Goal: Task Accomplishment & Management: Manage account settings

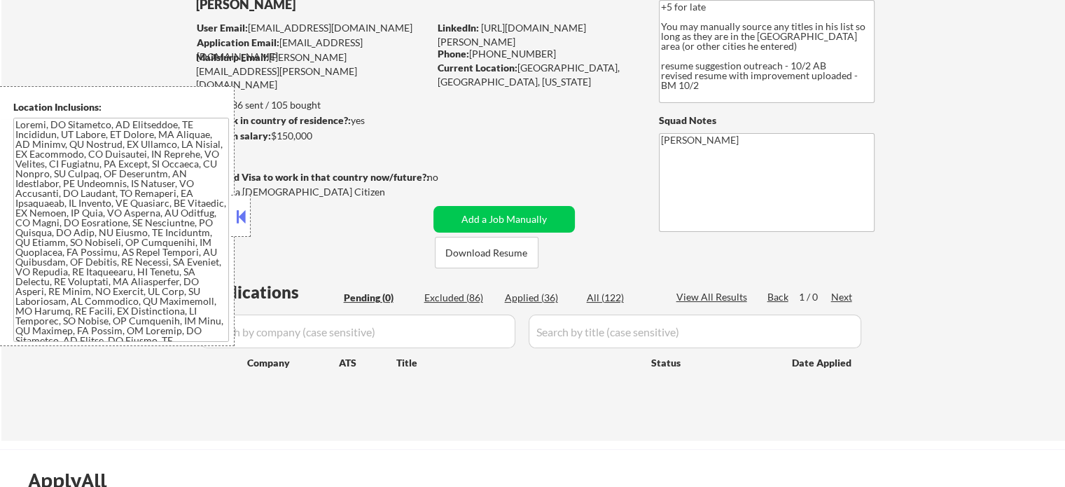
scroll to position [210, 0]
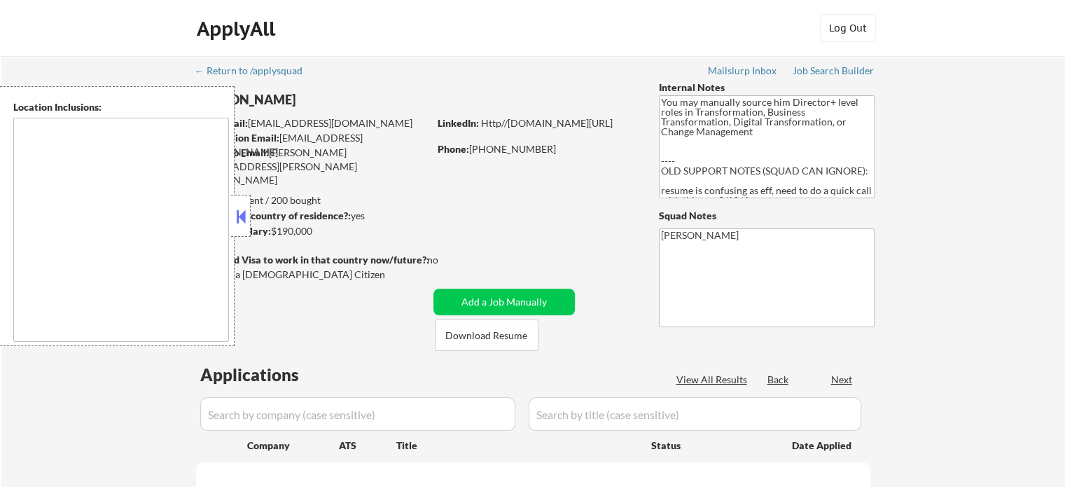
type textarea "Raleigh, NC Cary, NC Morrisville, NC Apex, NC Garner, NC Holly Springs, NC Wake…"
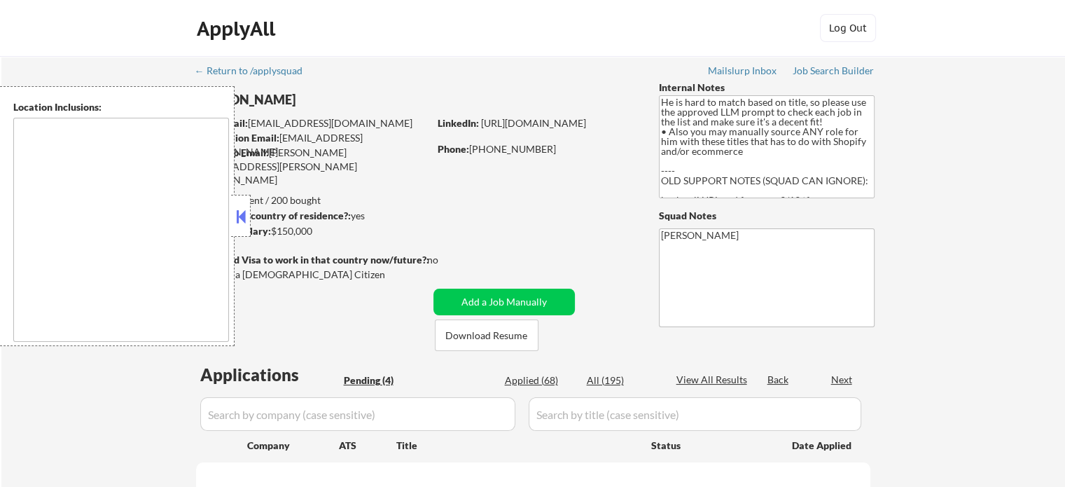
select select ""pending""
type textarea "San Diego, CA Coronado, CA National City, CA Chula Vista, CA La Mesa, CA Lemon …"
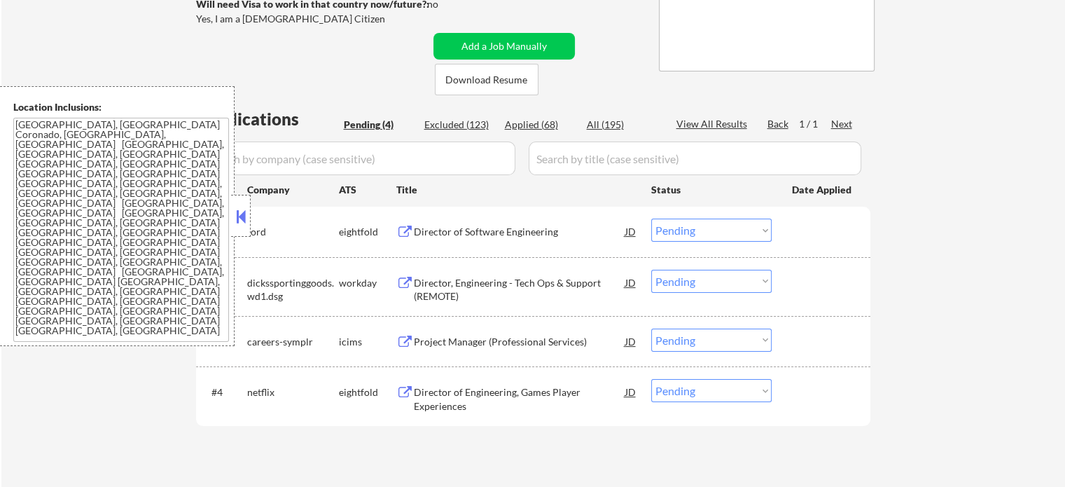
scroll to position [280, 0]
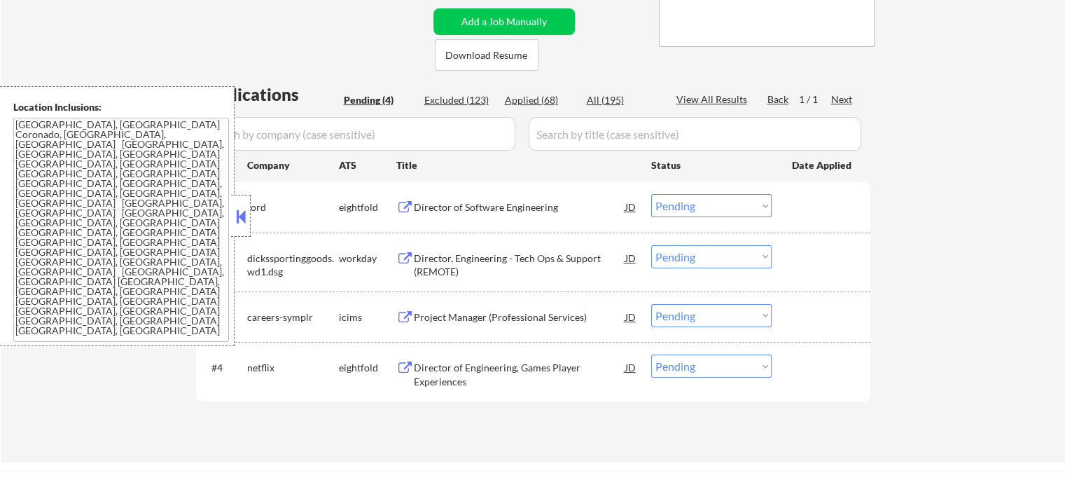
click at [524, 270] on div "Director, Engineering - Tech Ops & Support (REMOTE)" at bounding box center [520, 264] width 212 height 27
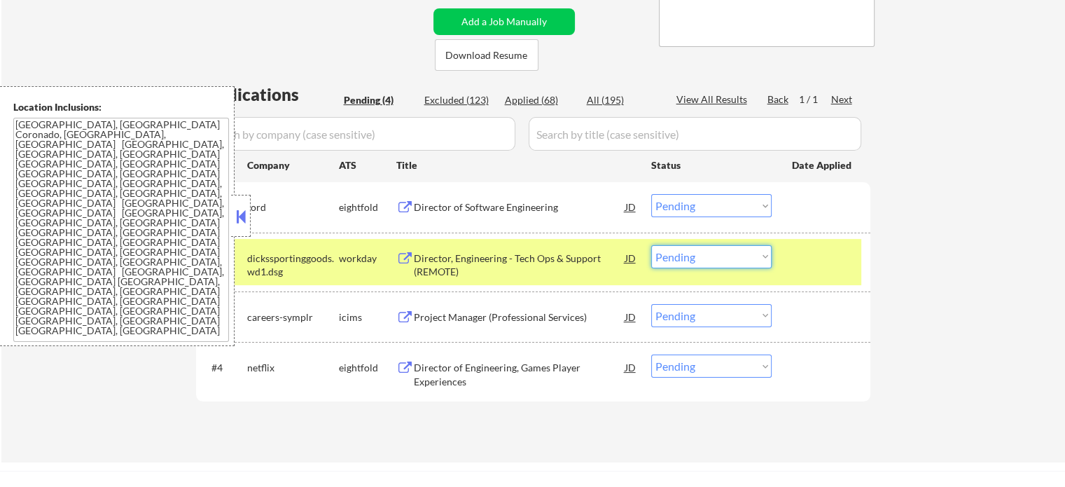
click at [690, 249] on select "Choose an option... Pending Applied Excluded (Questions) Excluded (Expired) Exc…" at bounding box center [711, 256] width 120 height 23
click at [651, 245] on select "Choose an option... Pending Applied Excluded (Questions) Excluded (Expired) Exc…" at bounding box center [711, 256] width 120 height 23
click at [810, 270] on div "#2 dickssportinggoods.wd1.dsg workday Director, Engineering - Tech Ops & Suppor…" at bounding box center [530, 262] width 661 height 46
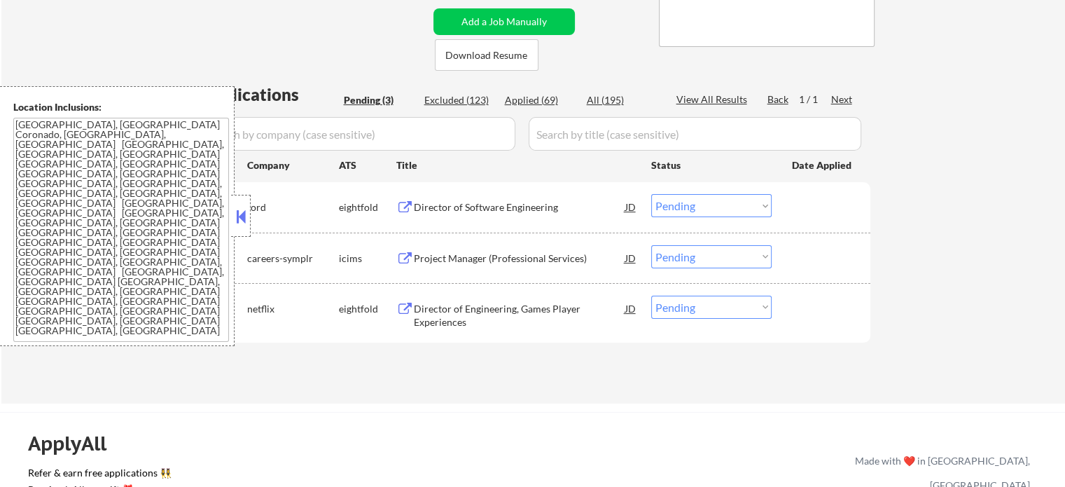
click at [471, 207] on div "Director of Software Engineering" at bounding box center [520, 207] width 212 height 14
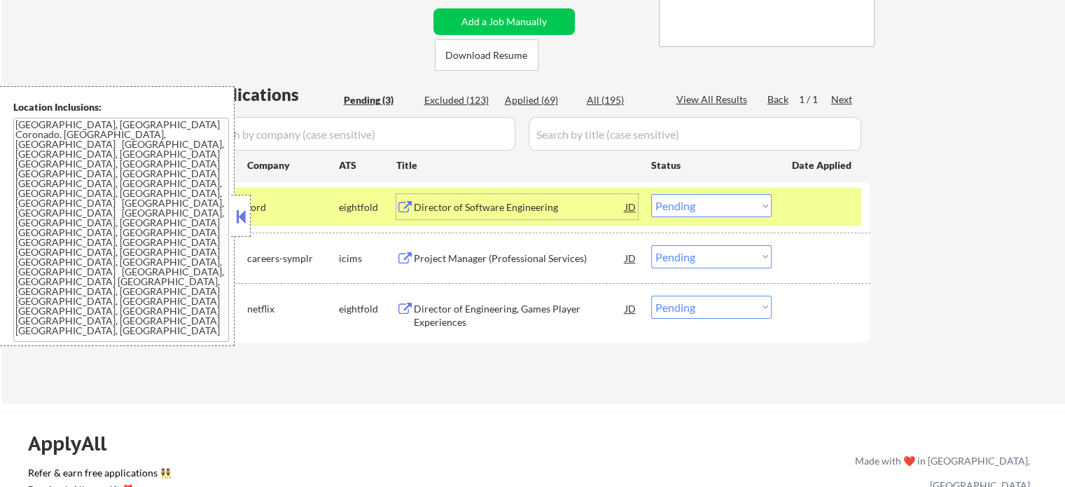
click at [794, 213] on div at bounding box center [823, 206] width 62 height 25
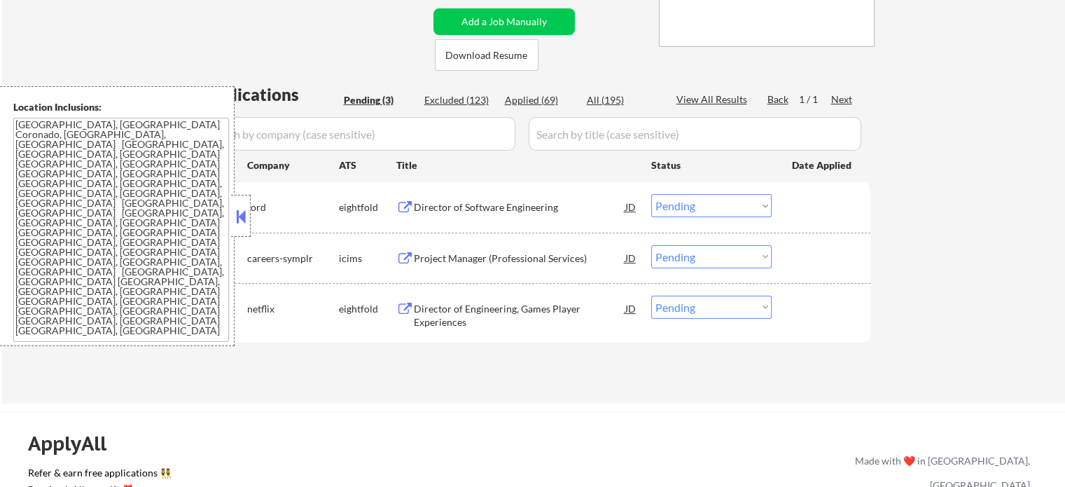
click at [476, 275] on div "#2 careers-symplr icims Project Manager (Professional Services) JD Choose an op…" at bounding box center [530, 258] width 661 height 38
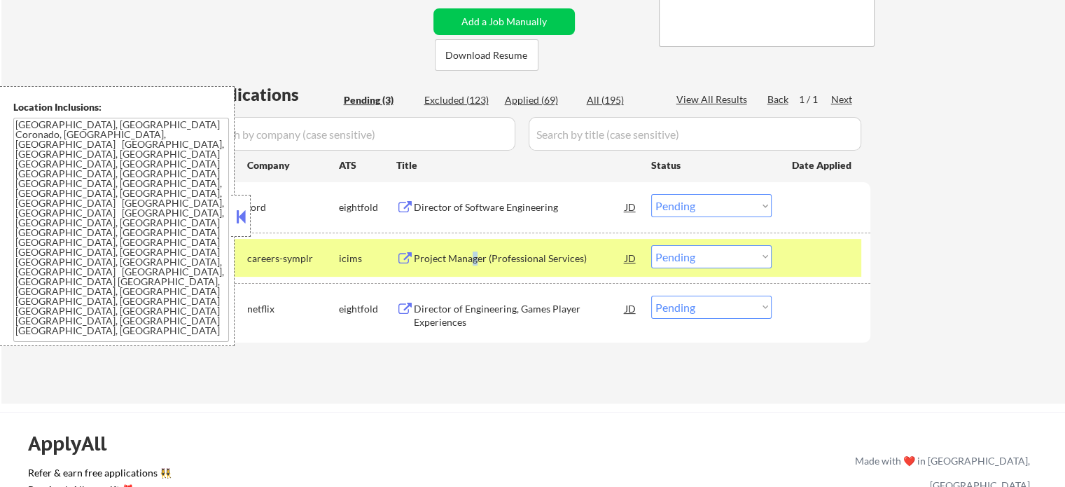
click at [475, 261] on div "Project Manager (Professional Services)" at bounding box center [520, 258] width 212 height 14
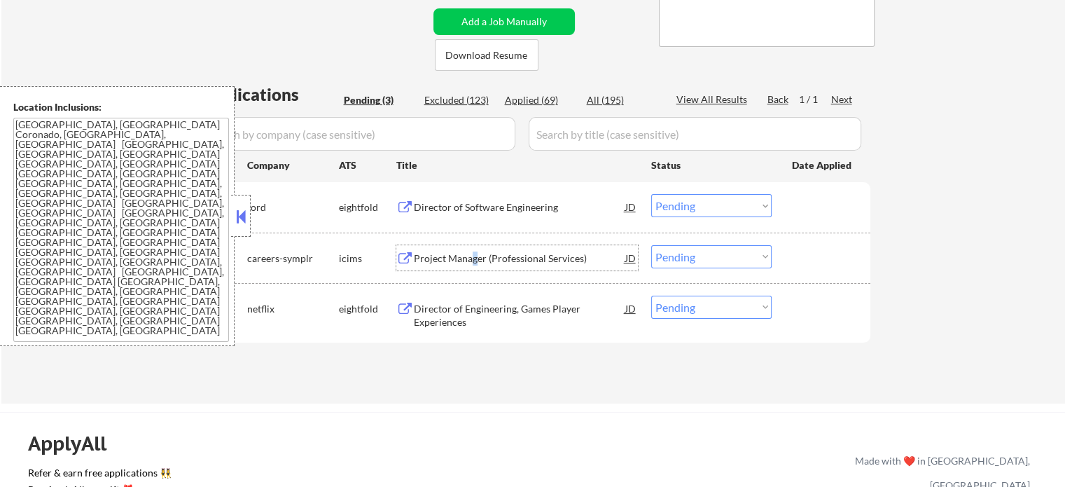
click at [688, 251] on select "Choose an option... Pending Applied Excluded (Questions) Excluded (Expired) Exc…" at bounding box center [711, 256] width 120 height 23
click at [651, 245] on select "Choose an option... Pending Applied Excluded (Questions) Excluded (Expired) Exc…" at bounding box center [711, 256] width 120 height 23
click at [821, 261] on div at bounding box center [823, 257] width 62 height 25
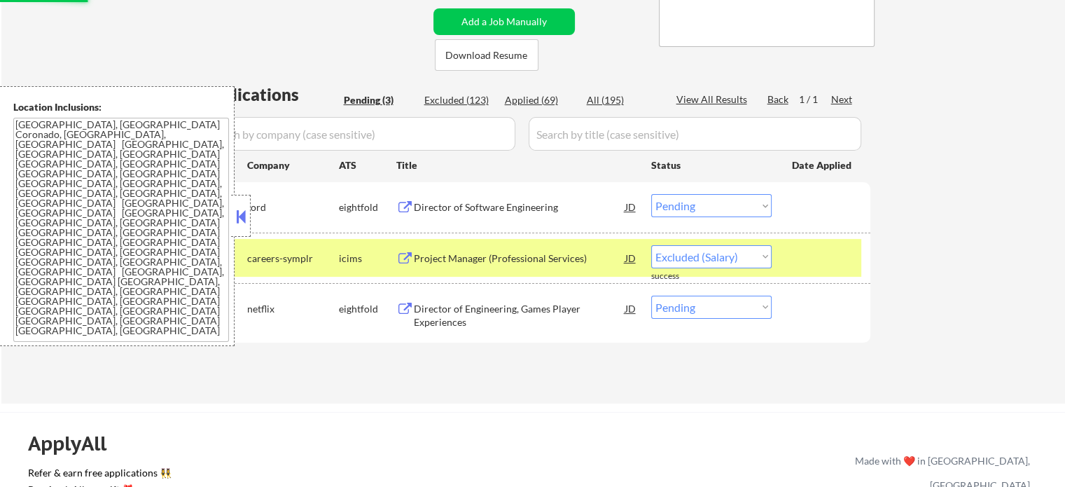
select select ""pending""
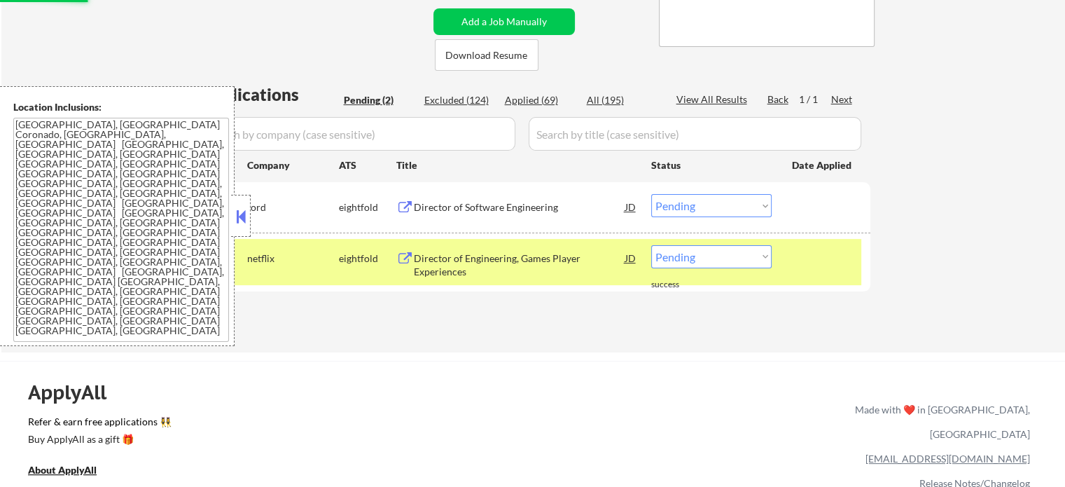
click at [821, 261] on div at bounding box center [823, 257] width 62 height 25
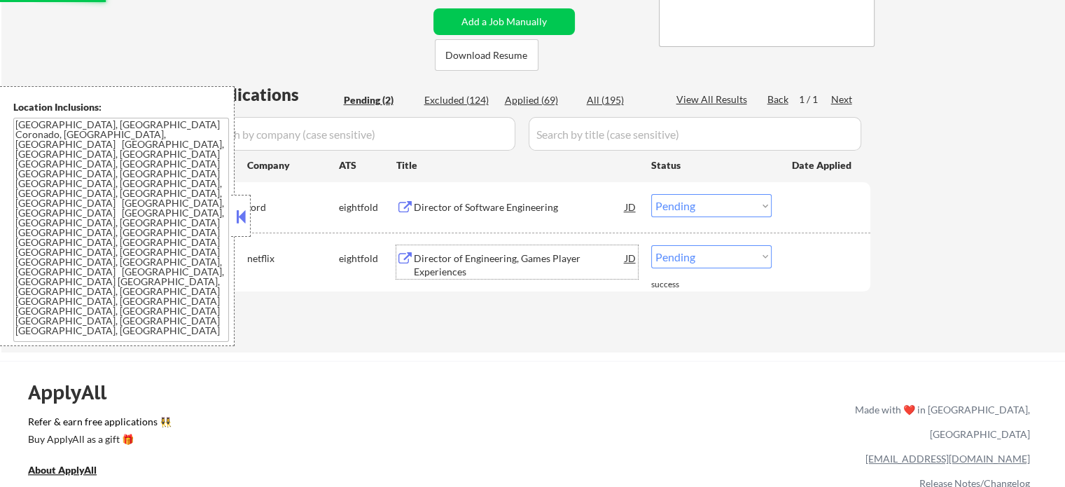
click at [496, 261] on div "Director of Engineering, Games Player Experiences" at bounding box center [520, 264] width 212 height 27
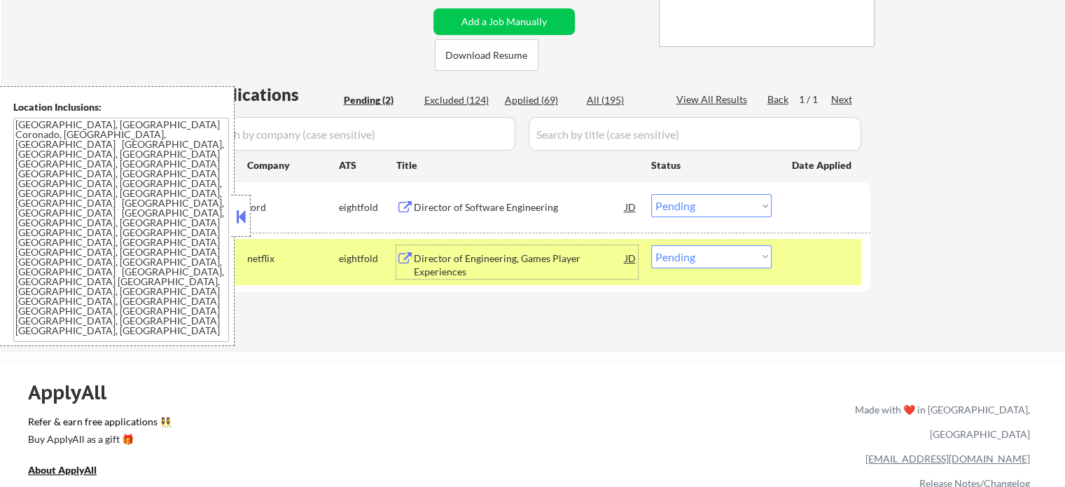
click at [820, 260] on div at bounding box center [823, 257] width 62 height 25
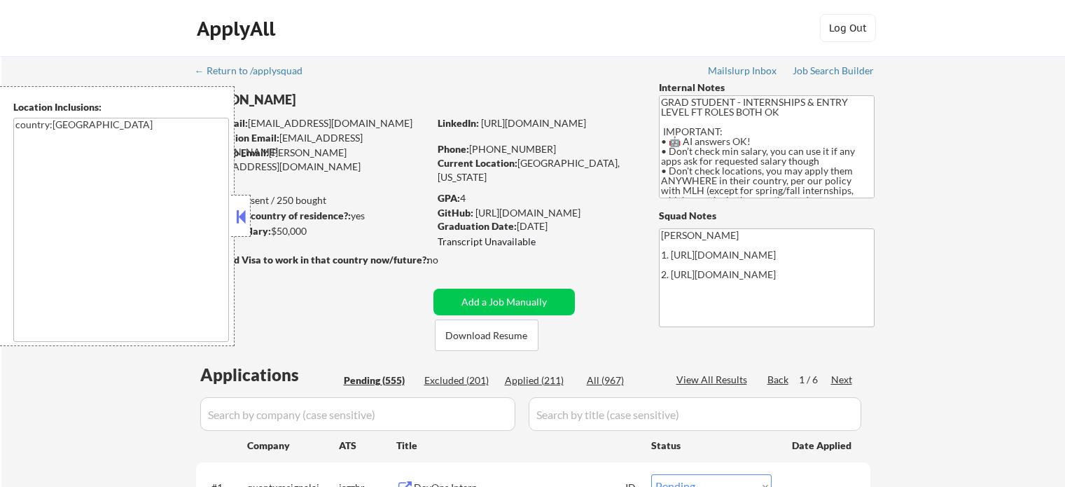
select select ""pending""
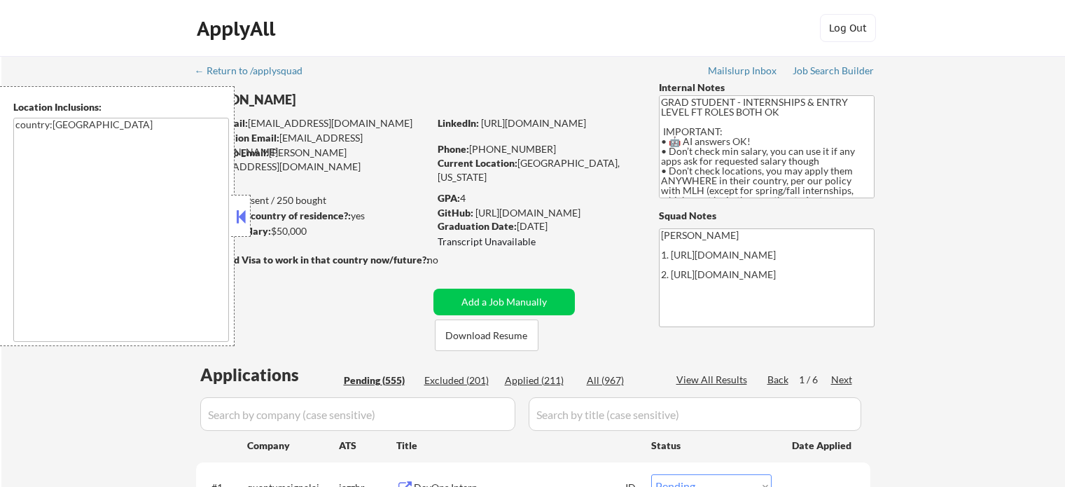
select select ""pending""
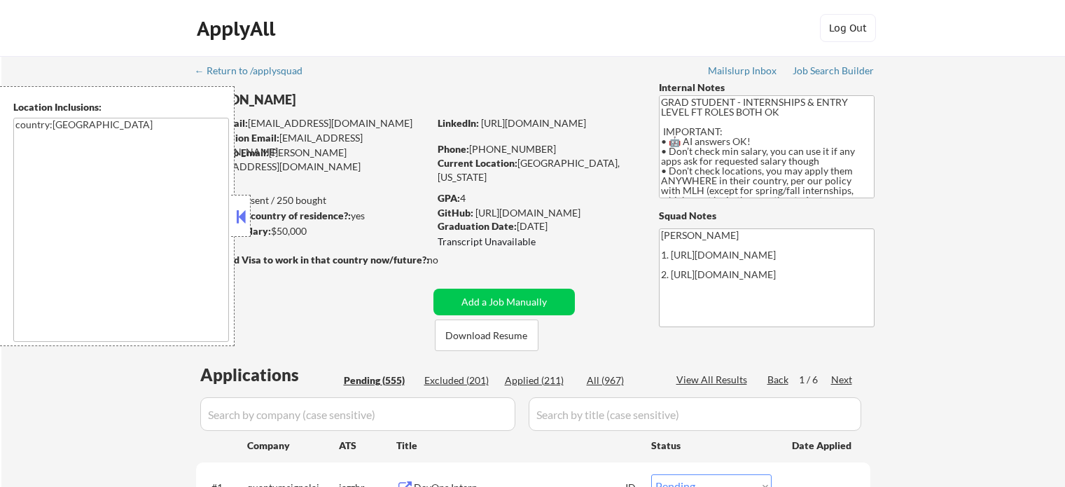
select select ""pending""
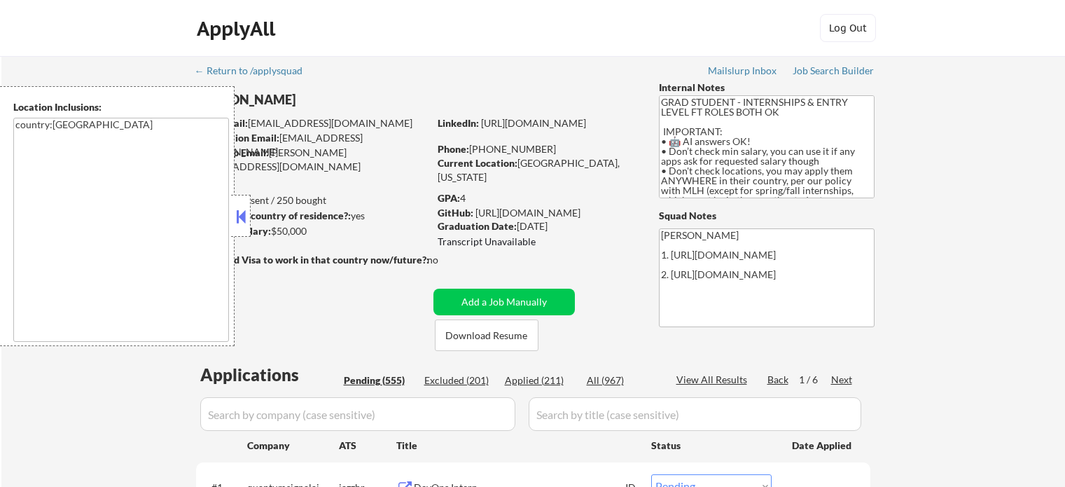
select select ""pending""
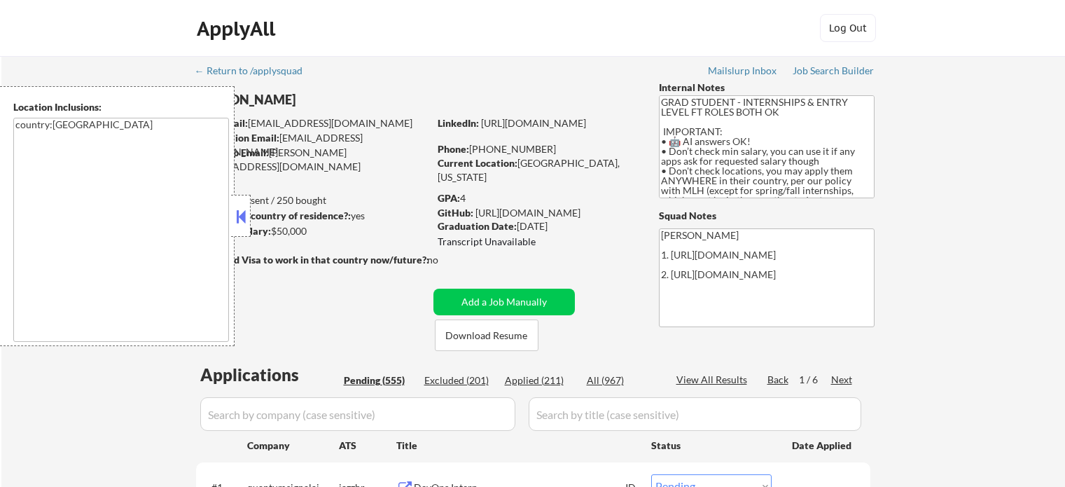
select select ""pending""
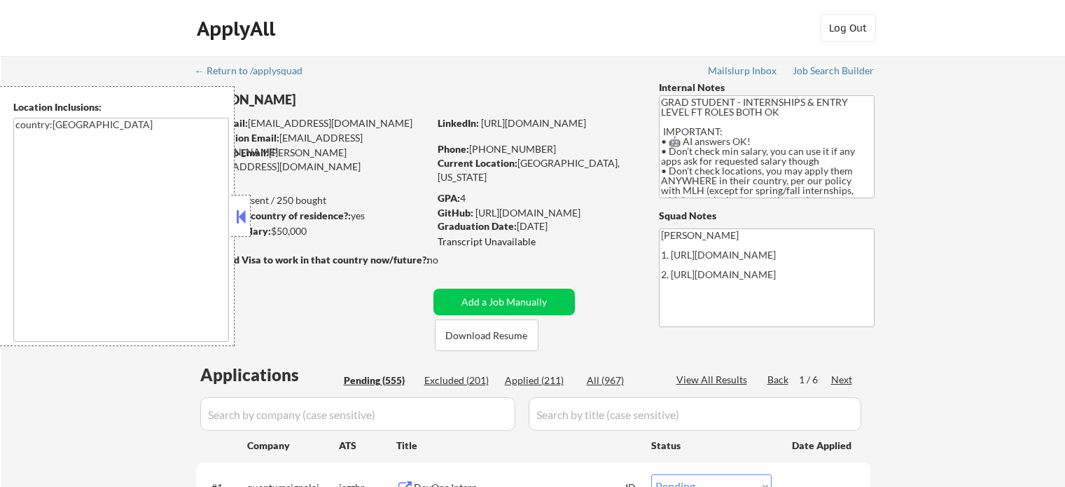
select select ""pending""
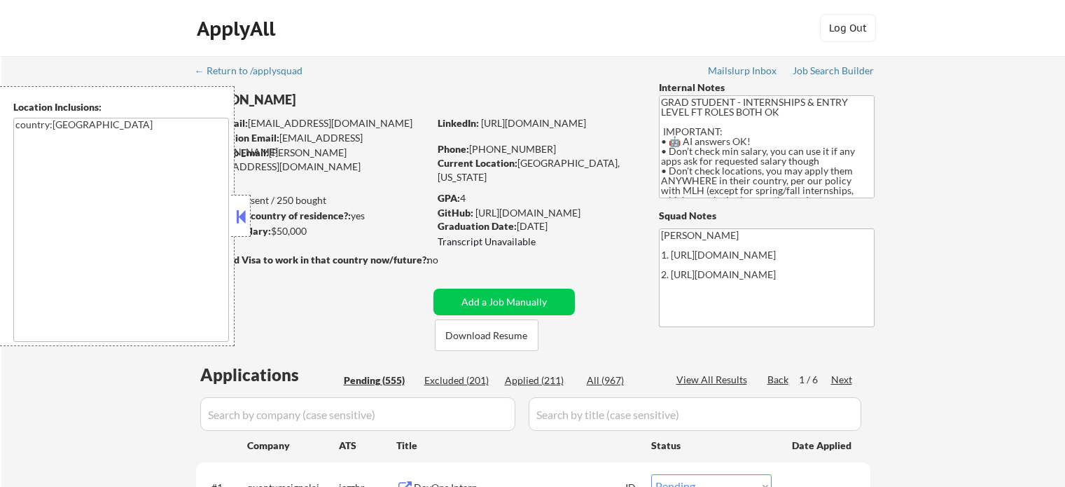
select select ""pending""
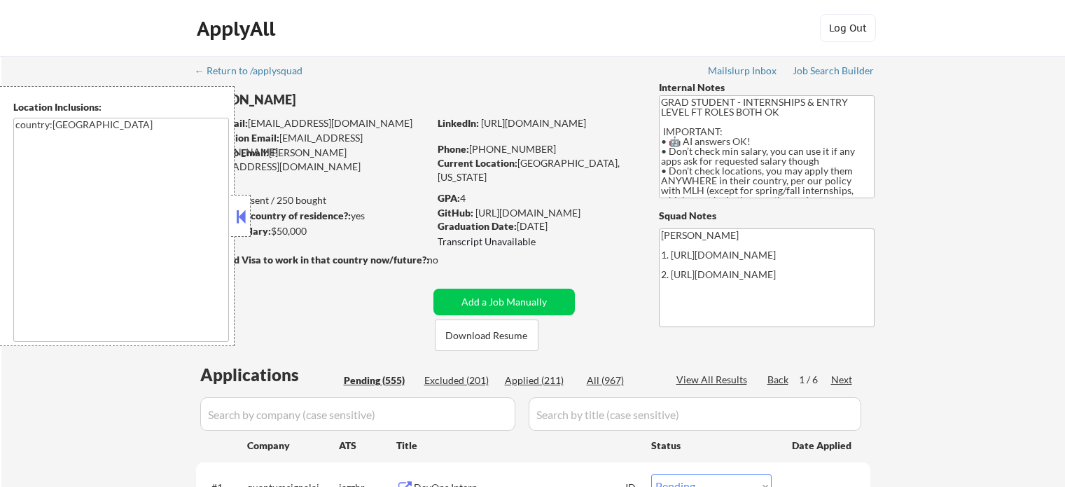
select select ""pending""
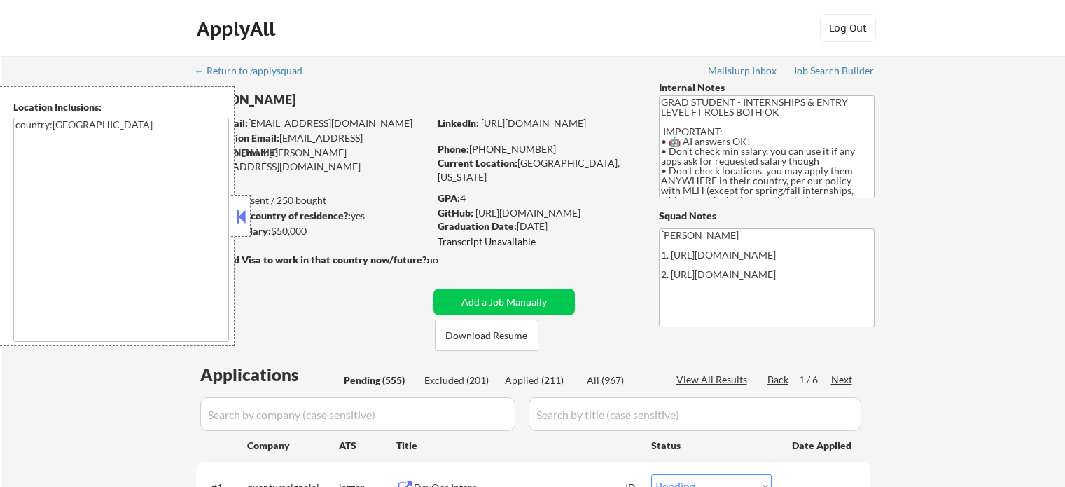
select select ""pending""
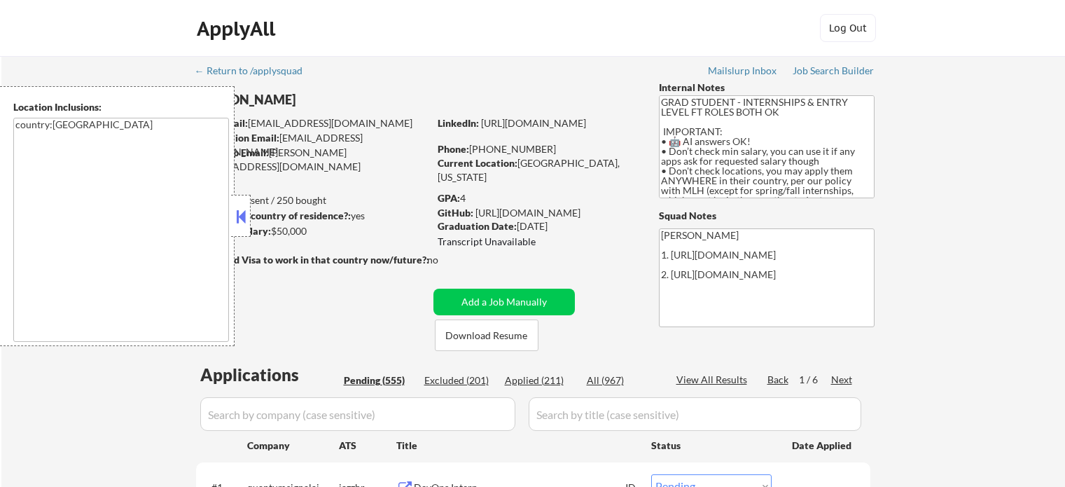
select select ""pending""
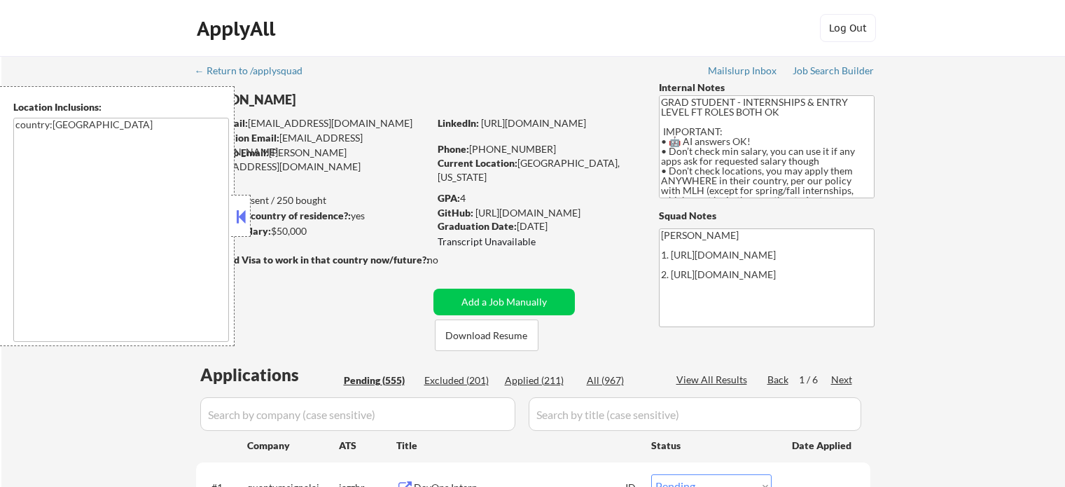
select select ""pending""
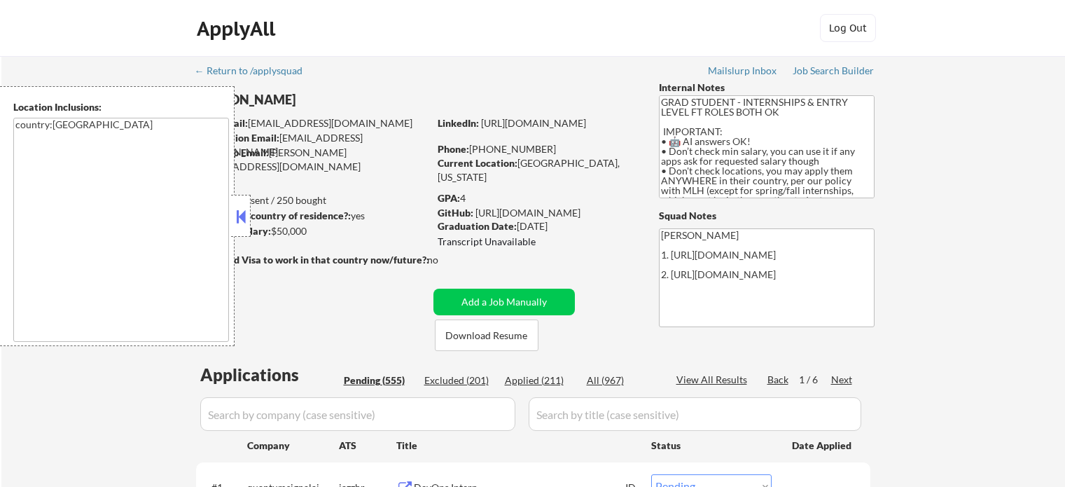
select select ""pending""
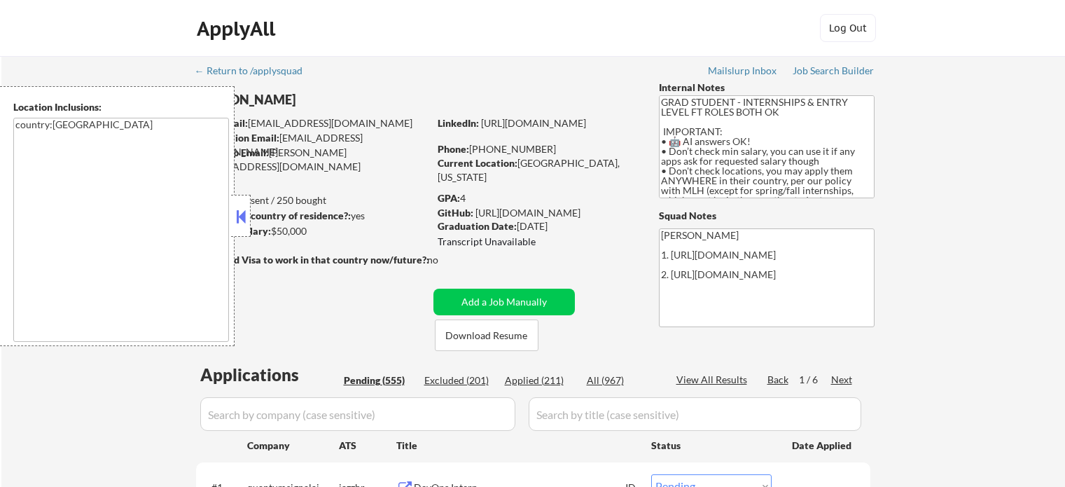
select select ""pending""
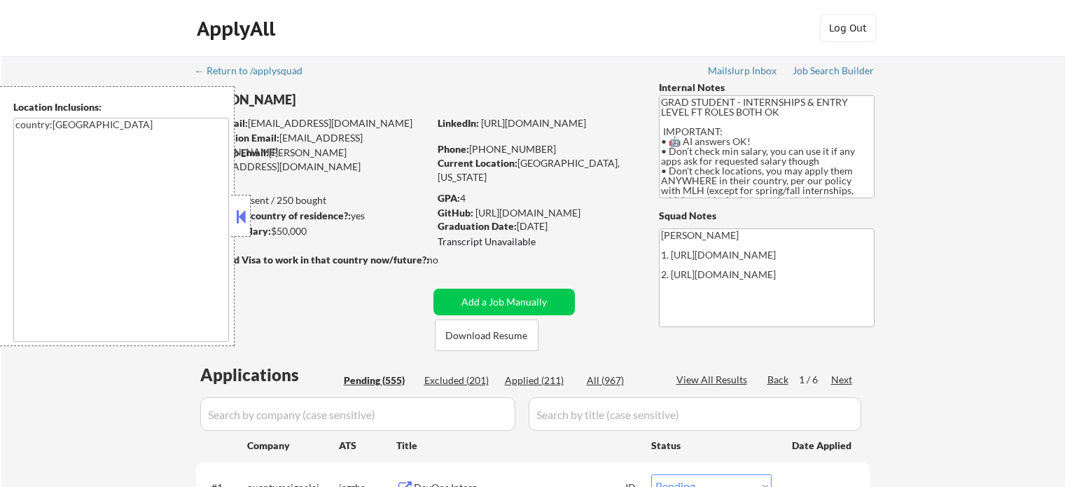
select select ""pending""
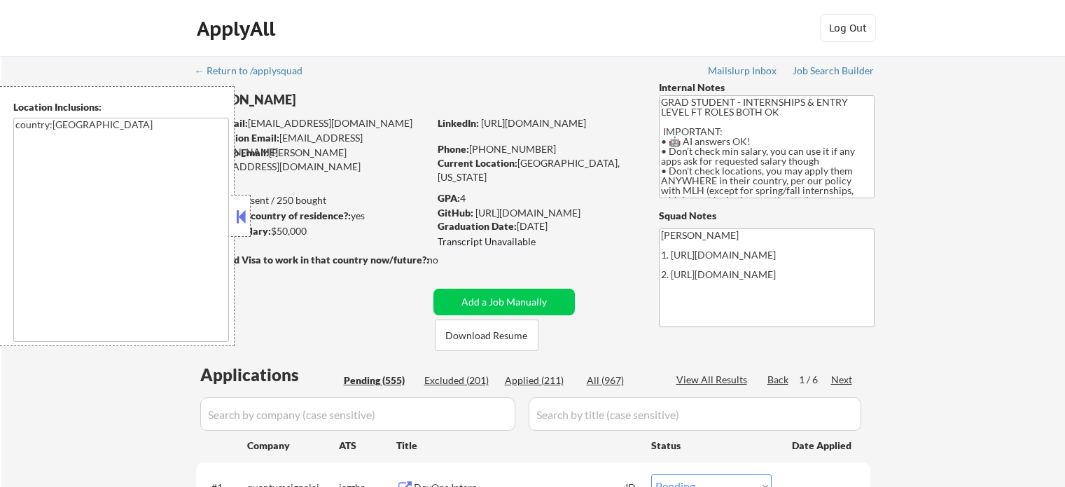
select select ""pending""
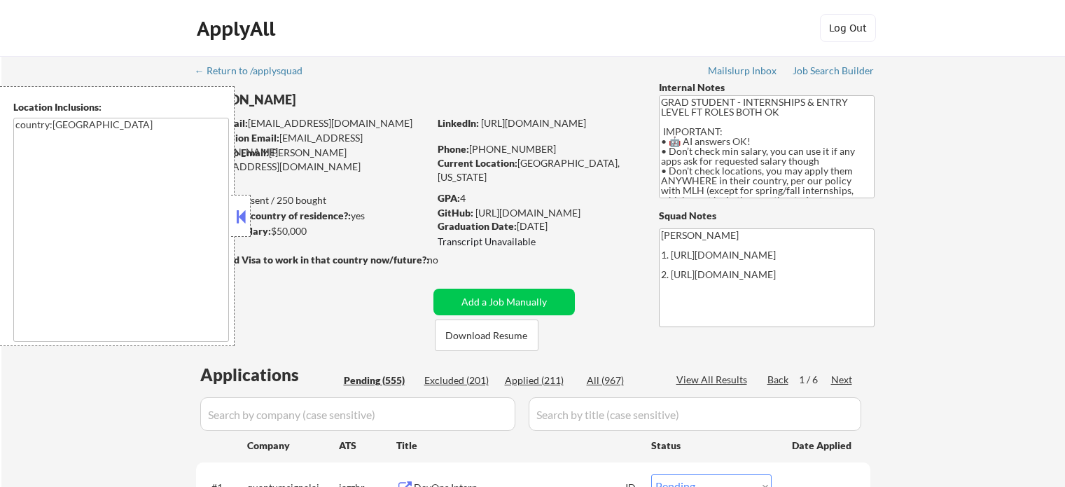
select select ""pending""
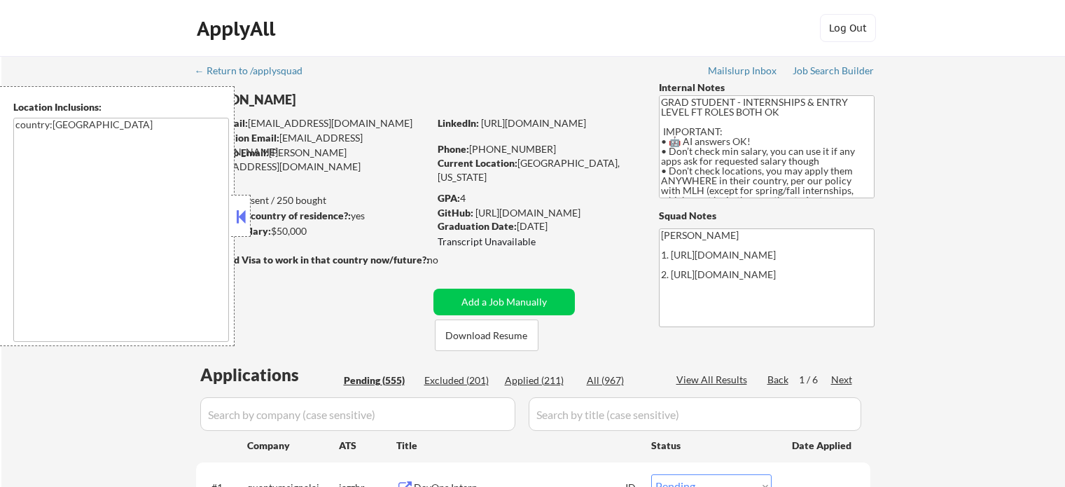
select select ""pending""
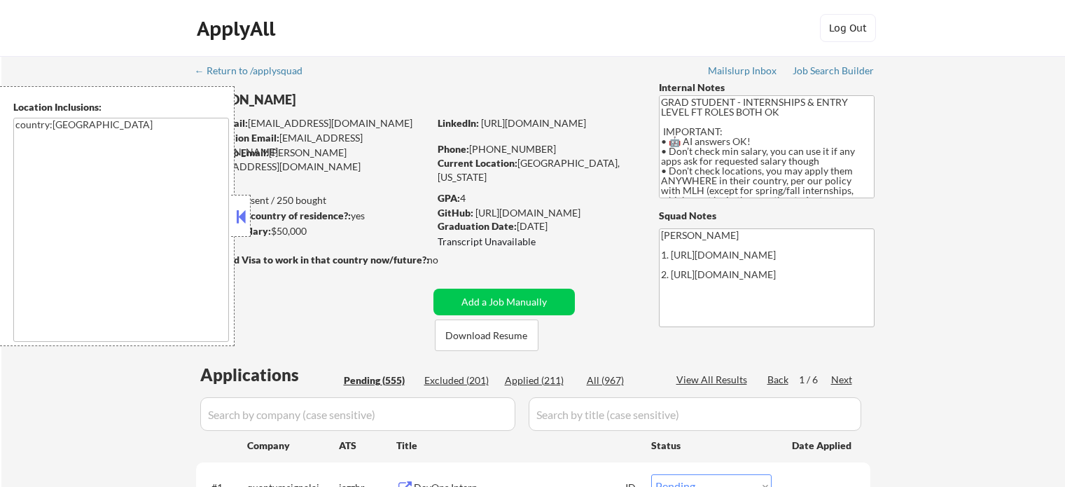
select select ""pending""
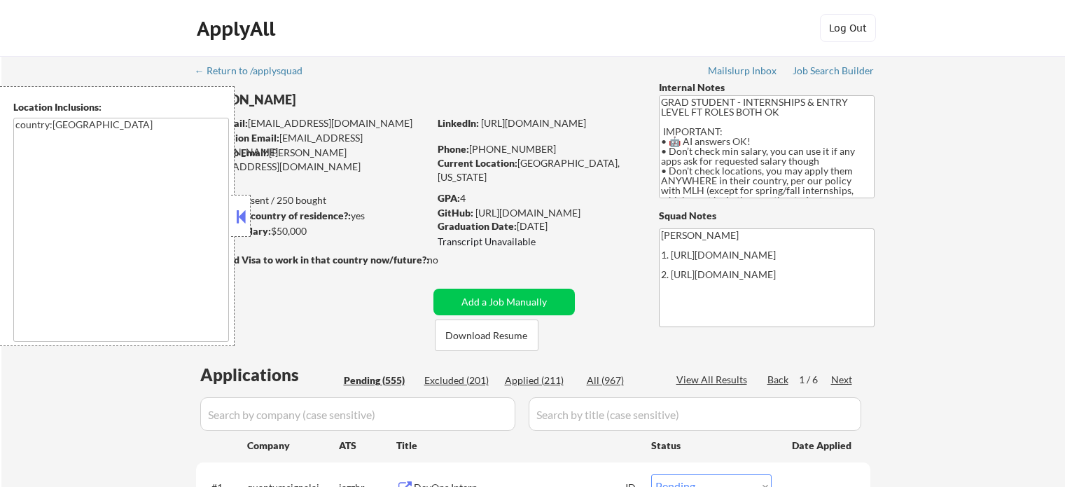
select select ""pending""
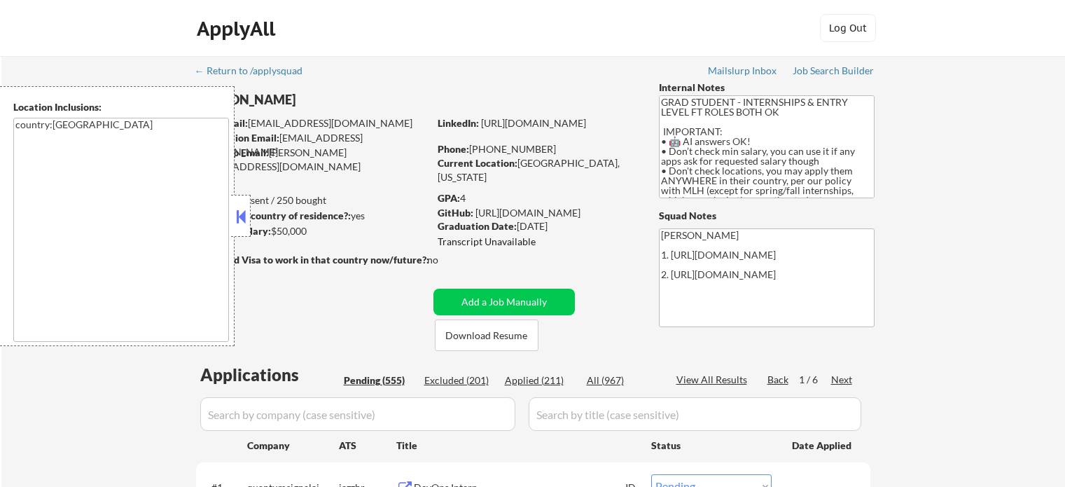
select select ""pending""
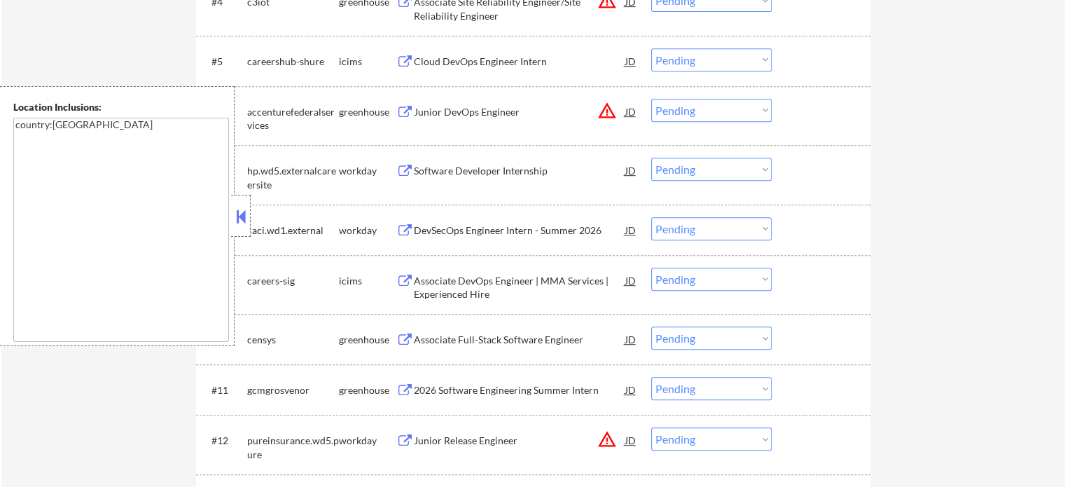
scroll to position [770, 0]
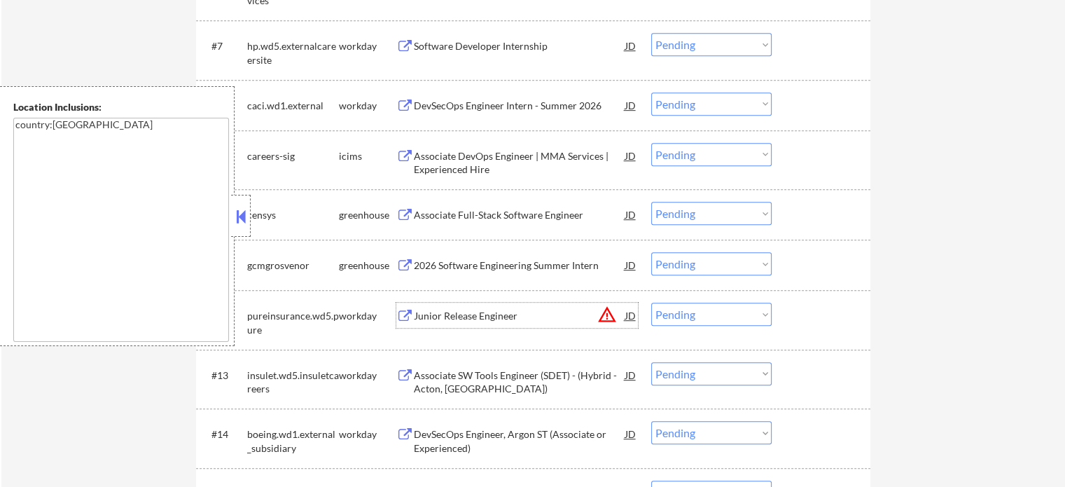
click at [431, 312] on div "Junior Release Engineer" at bounding box center [520, 316] width 212 height 14
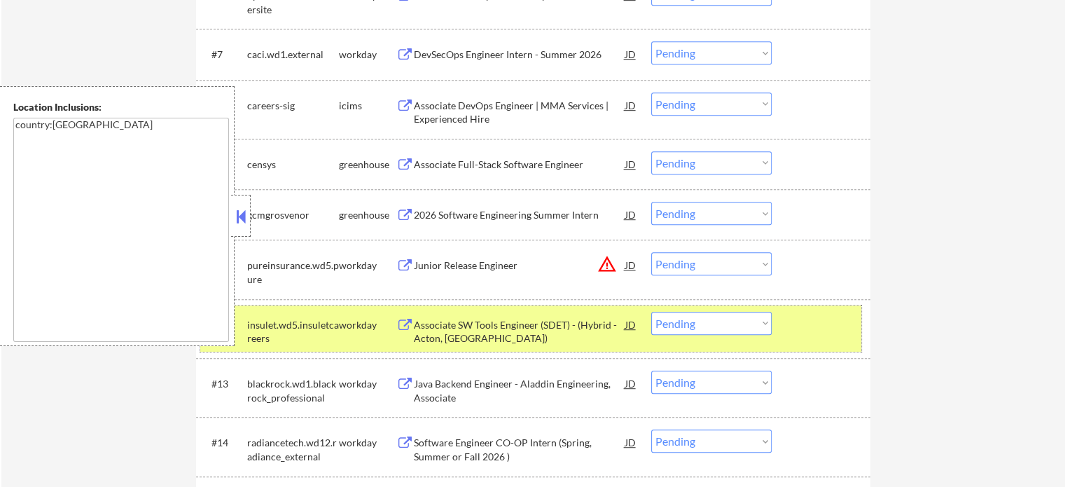
click at [797, 310] on div "#12 insulet.wd5.insuletcareers workday Associate SW Tools Engineer (SDET) - (Hy…" at bounding box center [530, 328] width 661 height 46
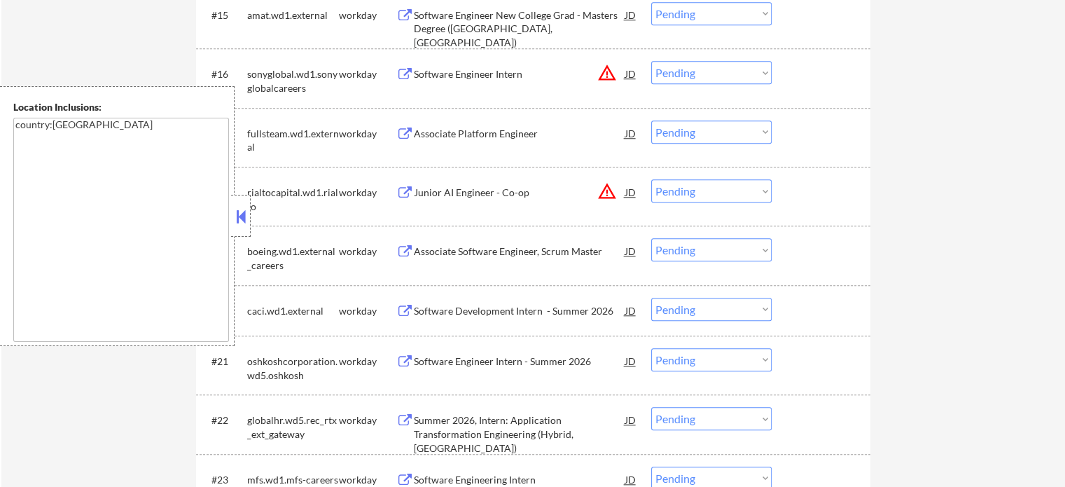
scroll to position [1261, 0]
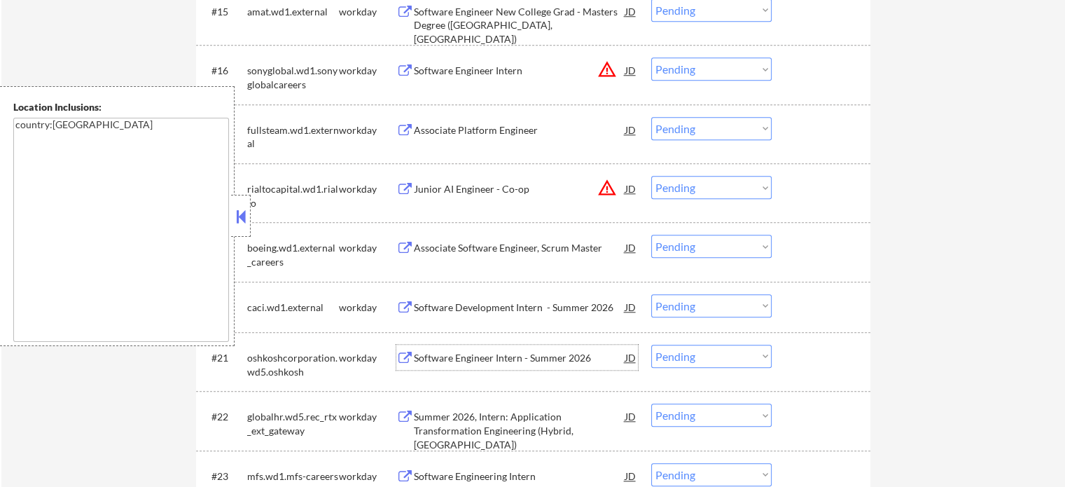
click at [483, 360] on div "Software Engineer Intern - Summer 2026" at bounding box center [520, 358] width 212 height 14
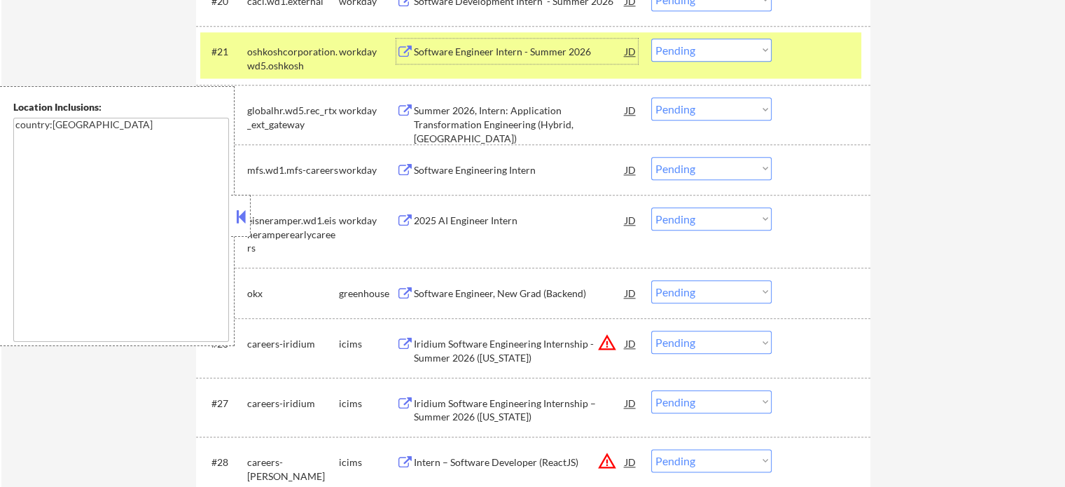
scroll to position [1681, 0]
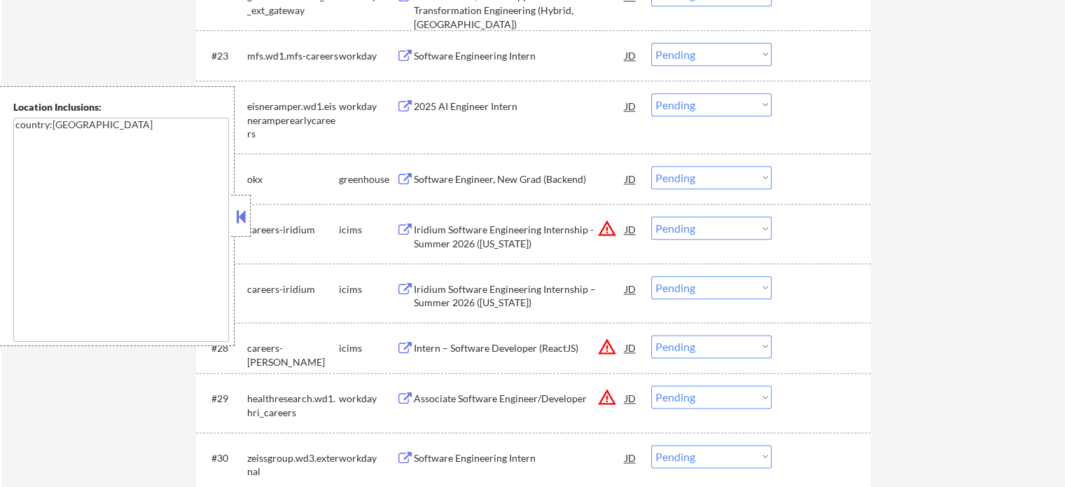
click at [461, 170] on div "Software Engineer, New Grad (Backend)" at bounding box center [520, 178] width 212 height 25
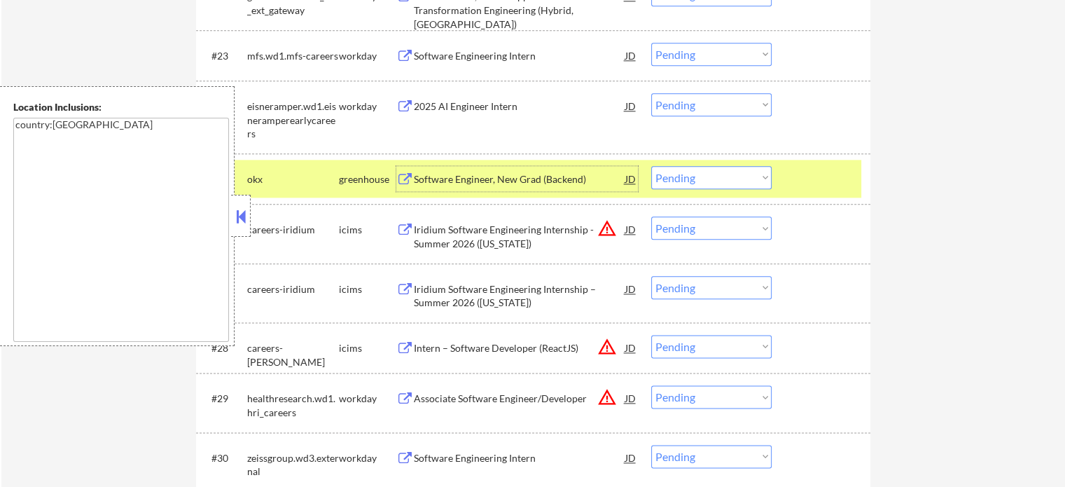
click at [812, 179] on div at bounding box center [823, 178] width 62 height 25
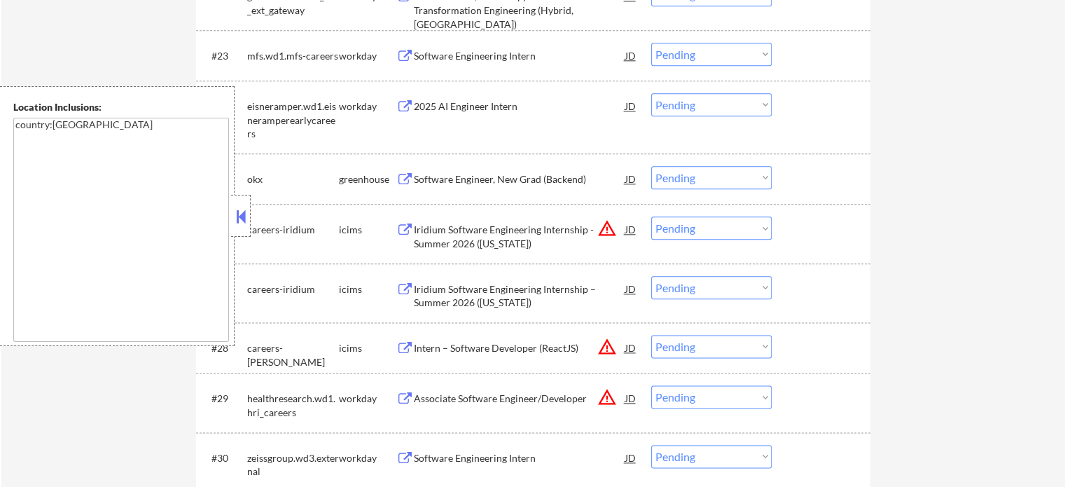
click at [486, 344] on div "Intern – Software Developer (ReactJS)" at bounding box center [520, 348] width 212 height 14
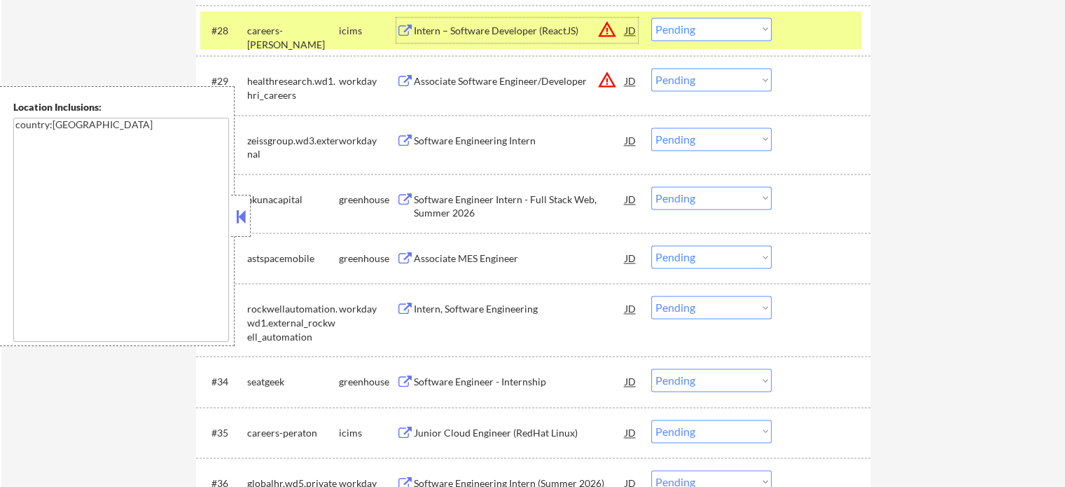
scroll to position [2101, 0]
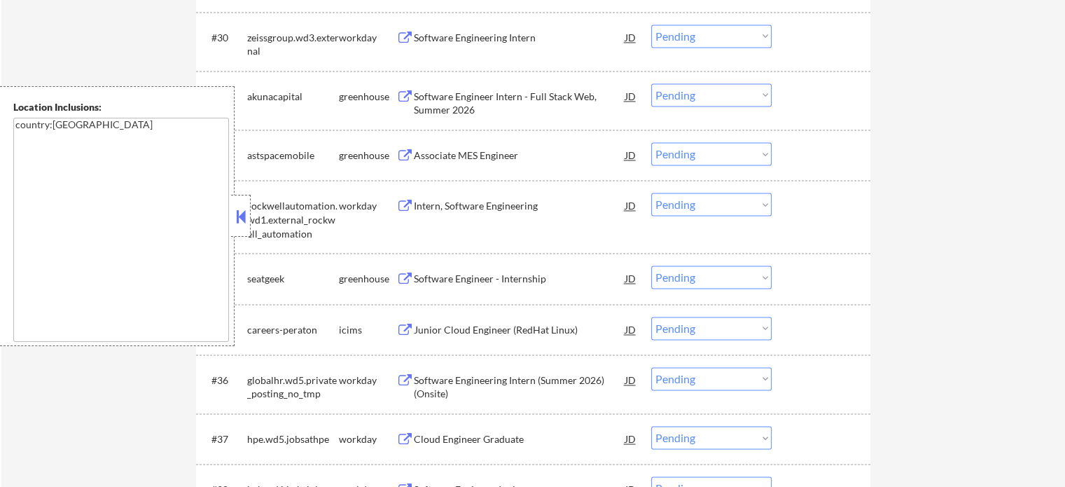
click at [457, 285] on div "Software Engineer - Internship" at bounding box center [520, 279] width 212 height 14
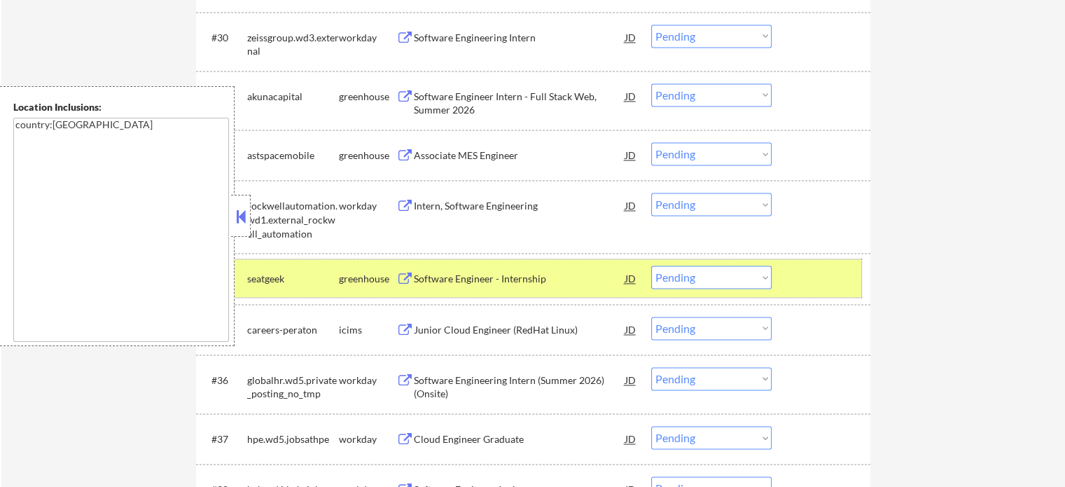
click at [818, 286] on div at bounding box center [823, 277] width 62 height 25
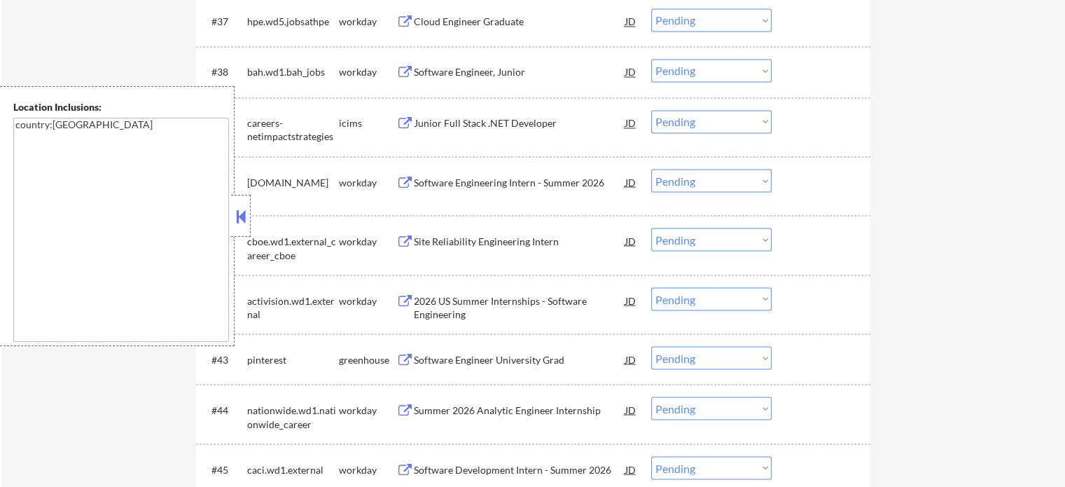
scroll to position [2591, 0]
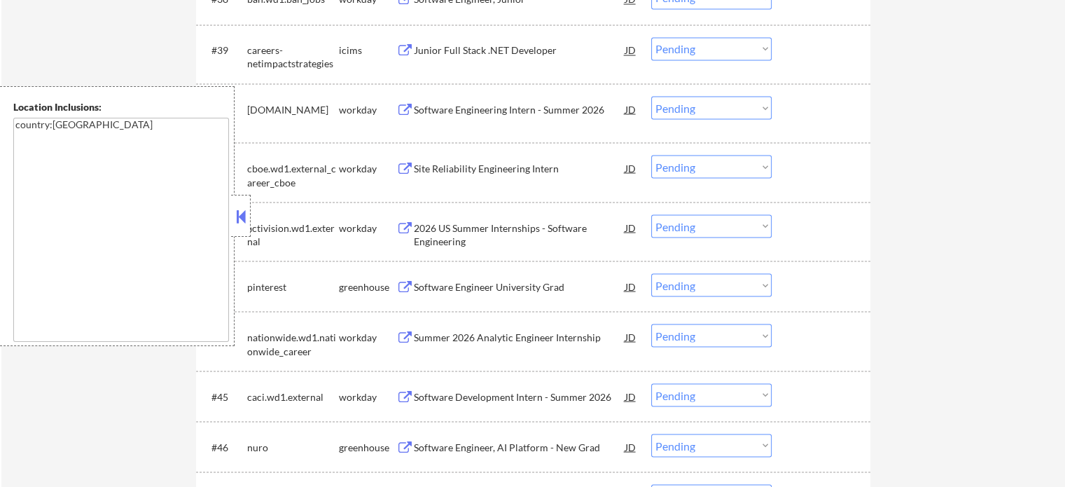
click at [457, 289] on div "Software Engineer University Grad" at bounding box center [520, 286] width 212 height 14
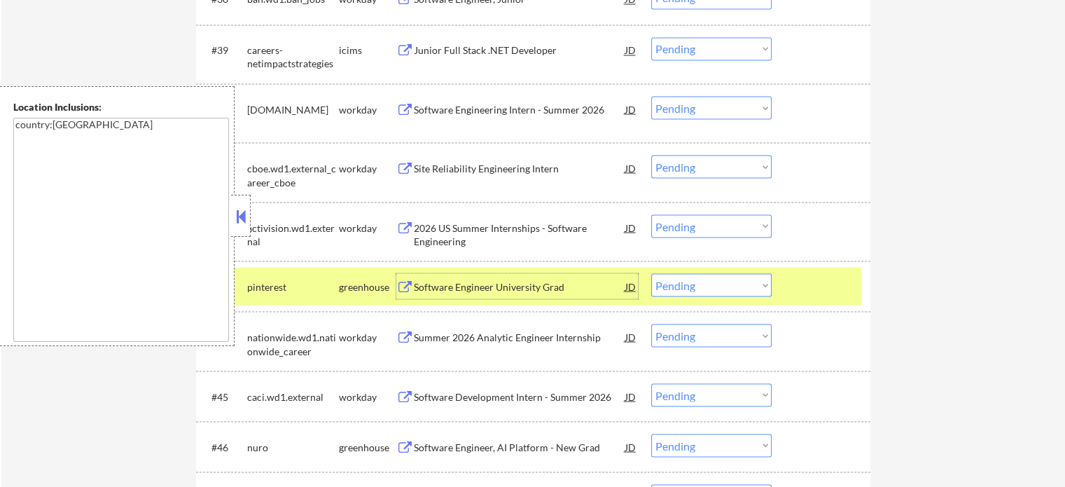
click at [807, 289] on div at bounding box center [823, 285] width 62 height 25
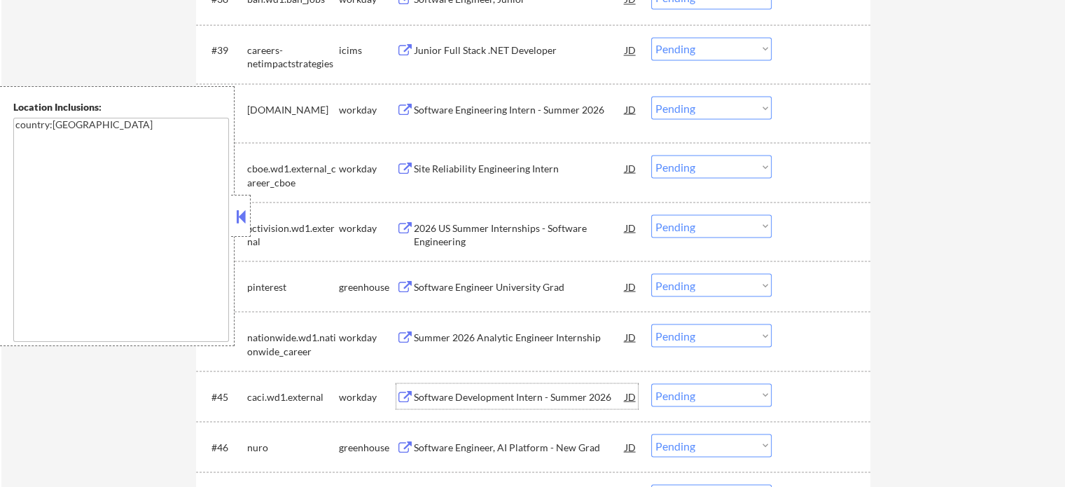
click at [511, 392] on div "Software Development Intern - Summer 2026" at bounding box center [520, 396] width 212 height 14
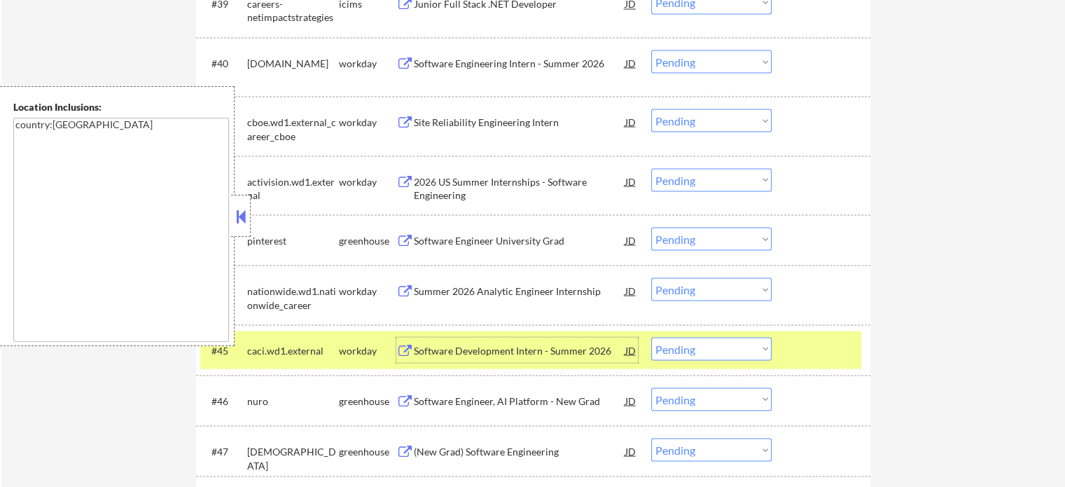
scroll to position [2731, 0]
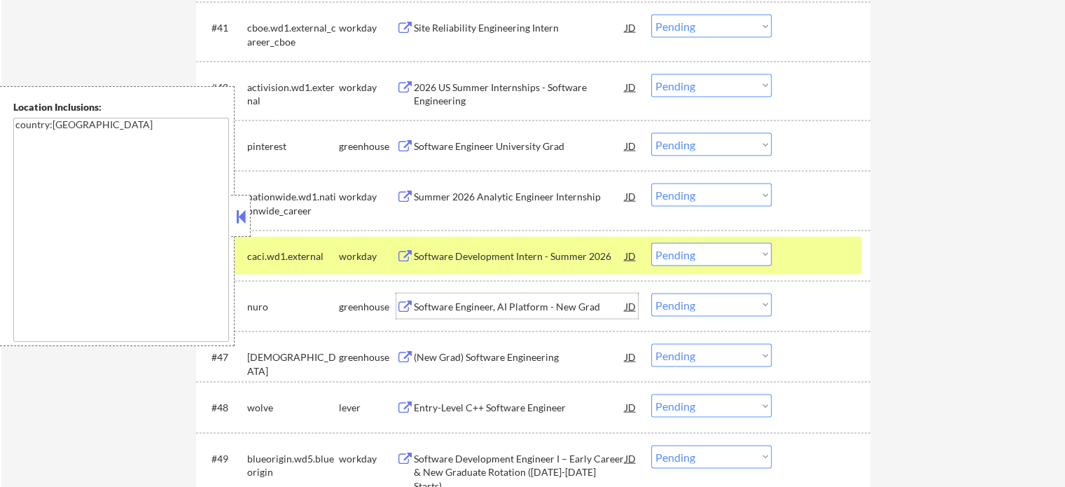
click at [513, 310] on div "Software Engineer, AI Platform - New Grad" at bounding box center [520, 307] width 212 height 14
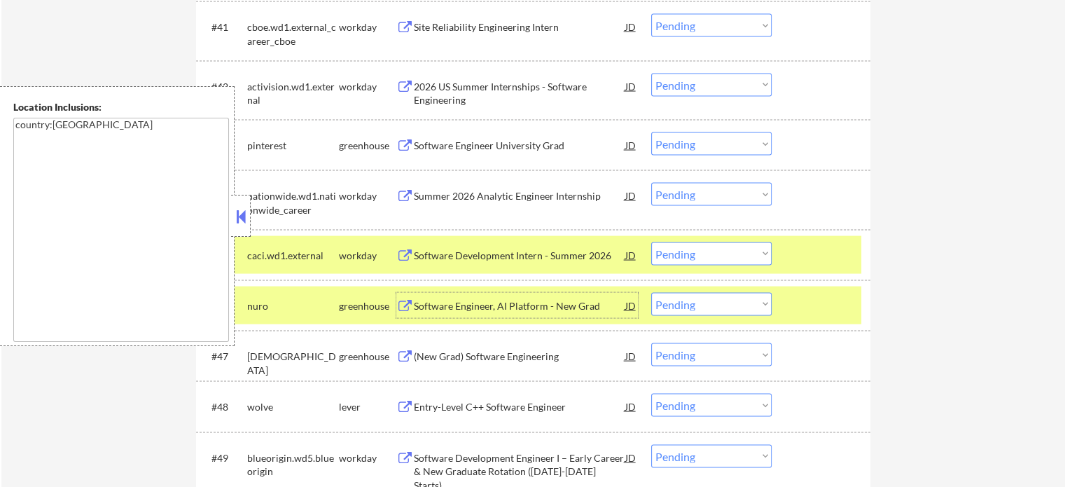
scroll to position [2942, 0]
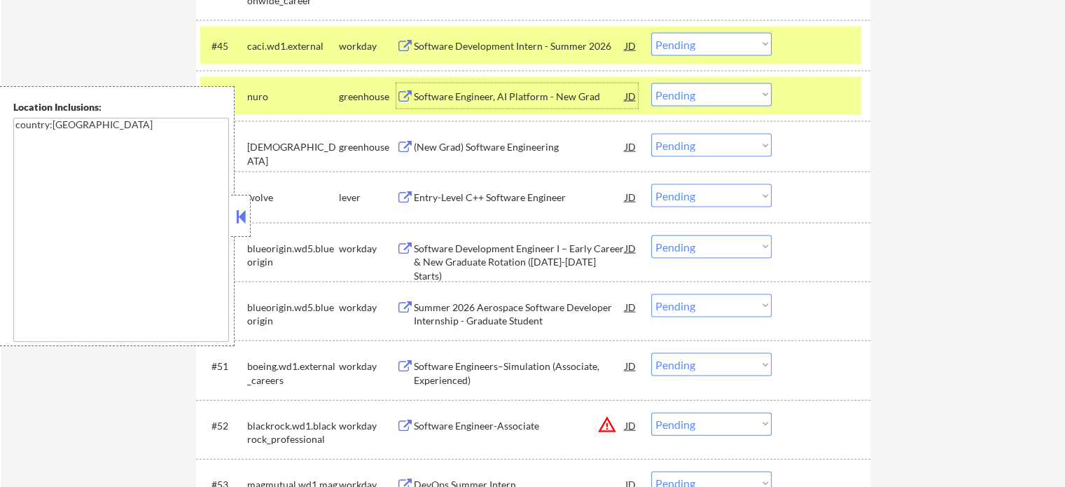
click at [477, 421] on div "Software Engineer-Associate" at bounding box center [520, 426] width 212 height 14
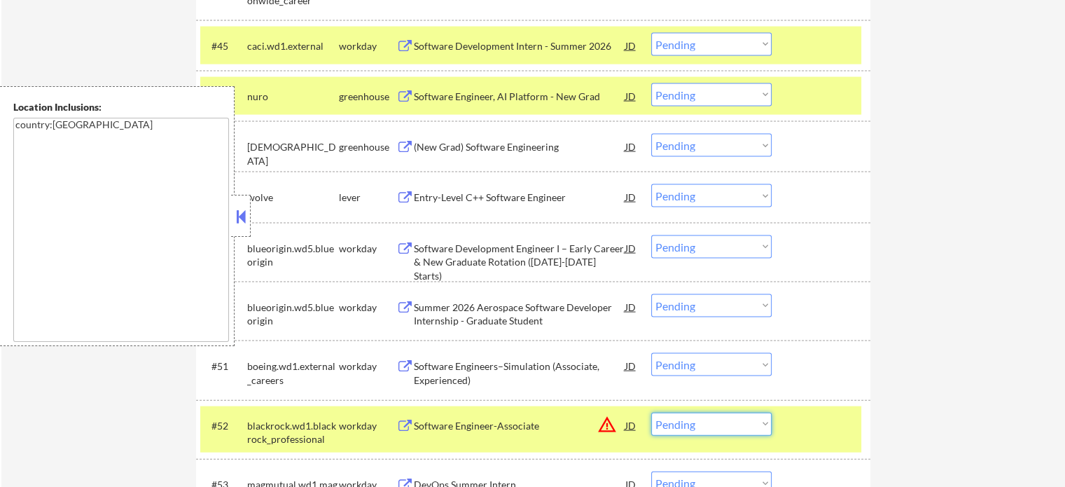
click at [722, 422] on select "Choose an option... Pending Applied Excluded (Questions) Excluded (Expired) Exc…" at bounding box center [711, 424] width 120 height 23
click at [651, 413] on select "Choose an option... Pending Applied Excluded (Questions) Excluded (Expired) Exc…" at bounding box center [711, 424] width 120 height 23
click at [803, 425] on div at bounding box center [823, 425] width 62 height 25
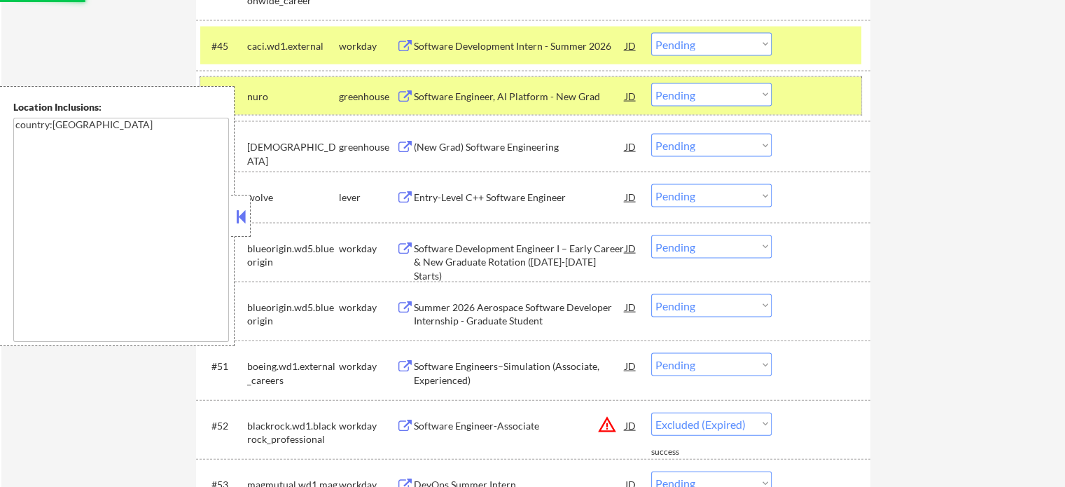
click at [845, 95] on div at bounding box center [823, 95] width 62 height 25
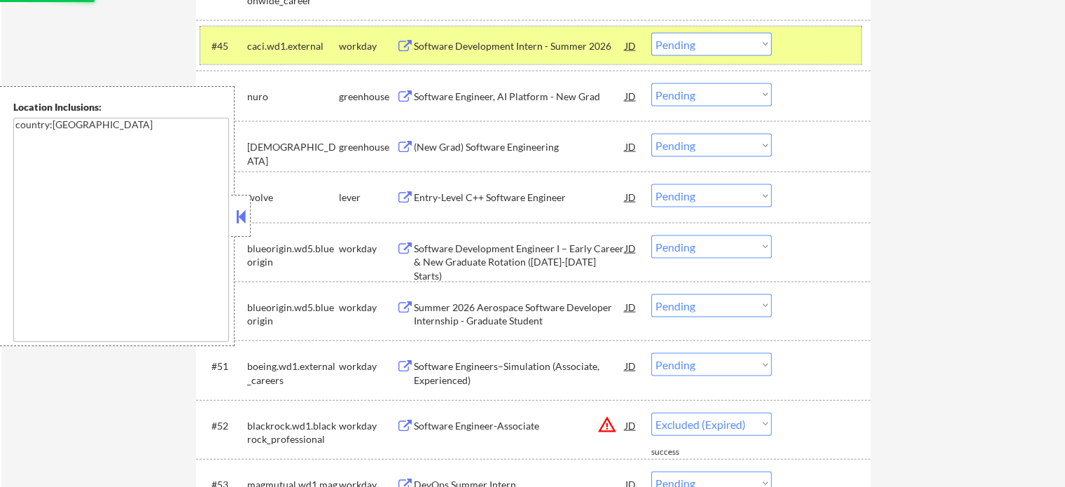
click at [836, 43] on div at bounding box center [823, 45] width 62 height 25
select select ""pending""
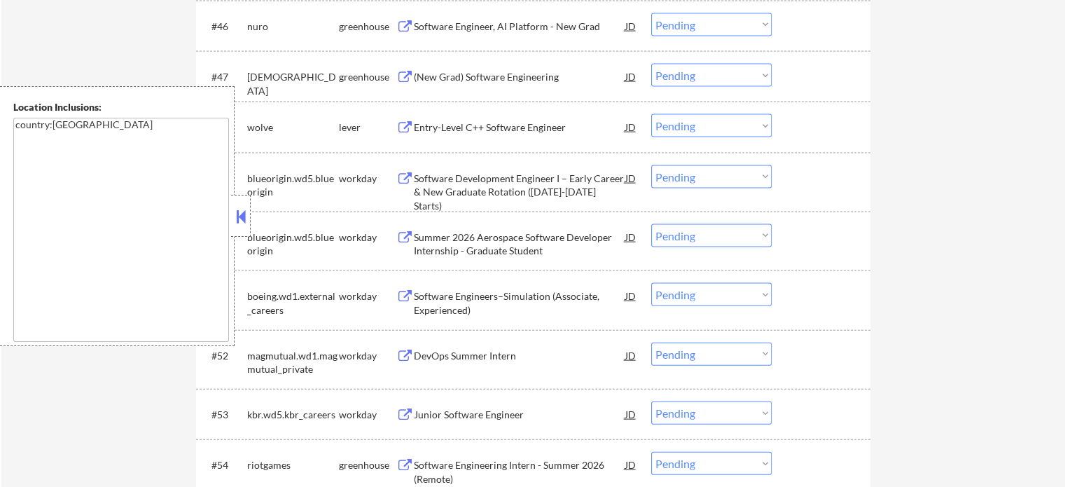
scroll to position [3082, 0]
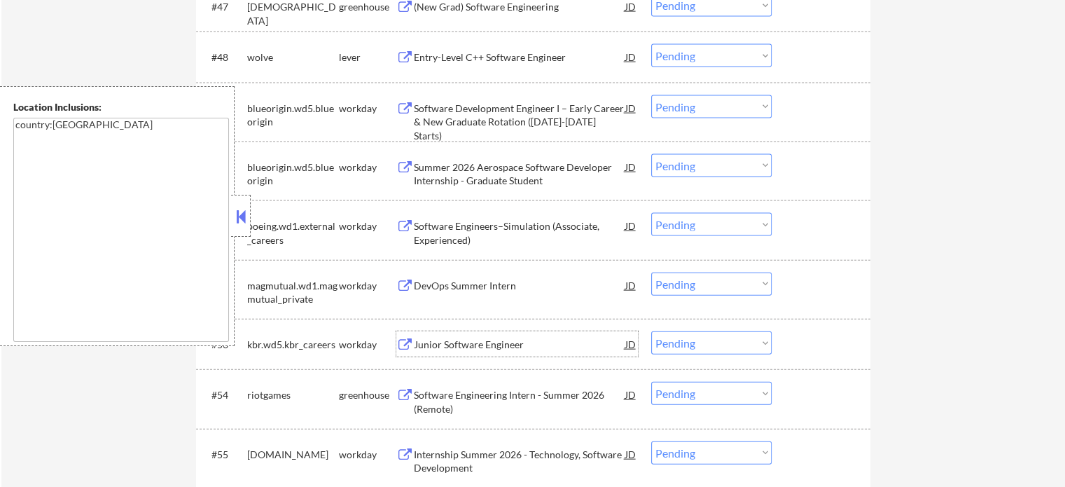
click at [478, 340] on div "Junior Software Engineer" at bounding box center [520, 345] width 212 height 14
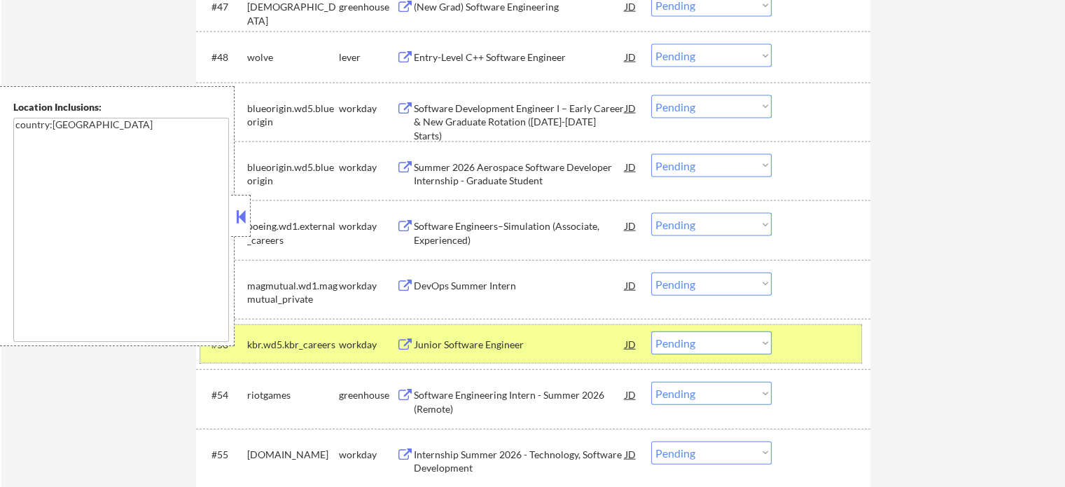
click at [815, 336] on div at bounding box center [823, 343] width 62 height 25
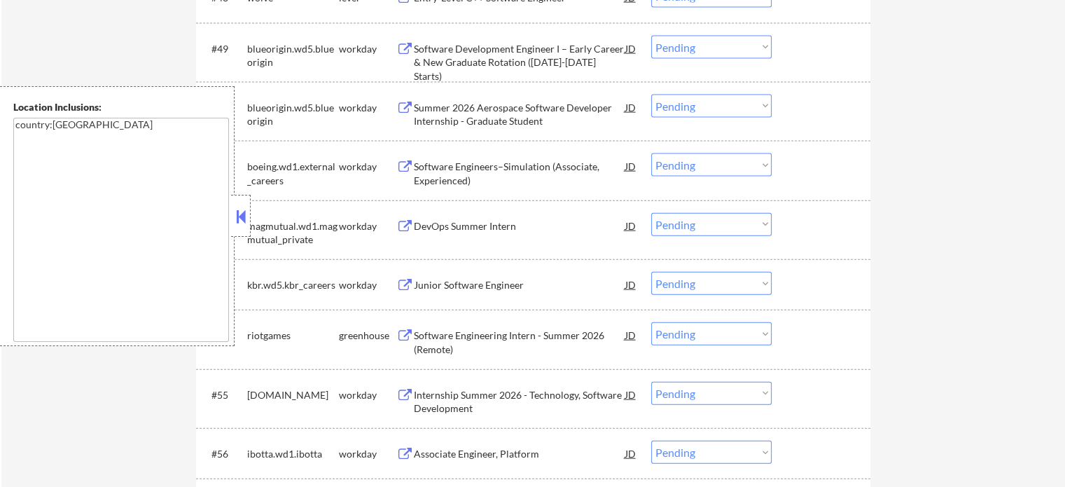
scroll to position [3222, 0]
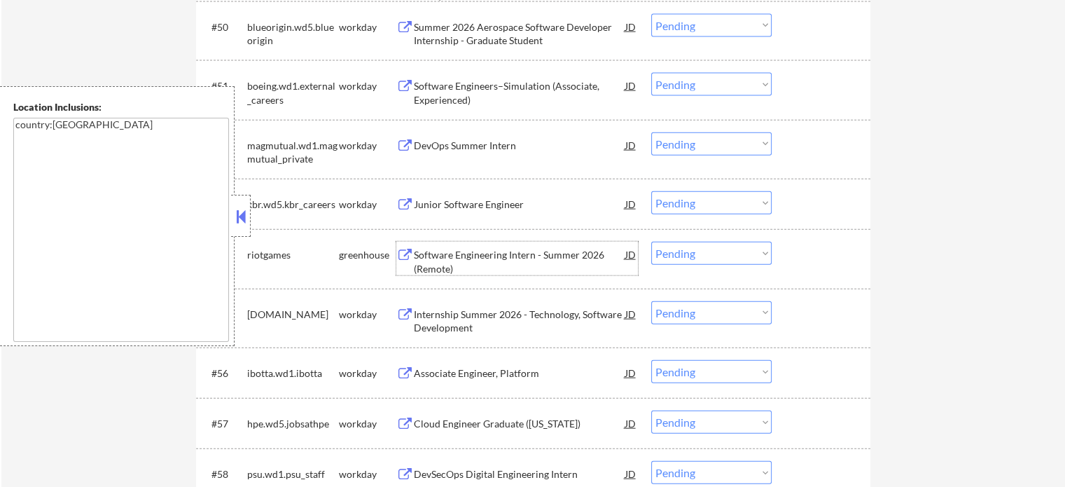
click at [468, 254] on div "Software Engineering Intern - Summer 2026 (Remote)" at bounding box center [520, 261] width 212 height 27
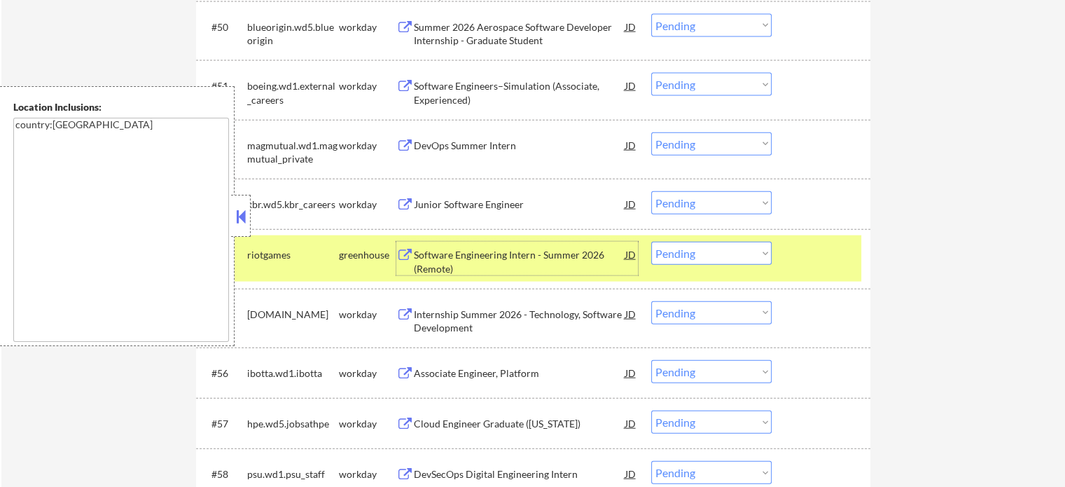
click at [485, 316] on div "Internship Summer 2026 - Technology, Software Development" at bounding box center [520, 320] width 212 height 27
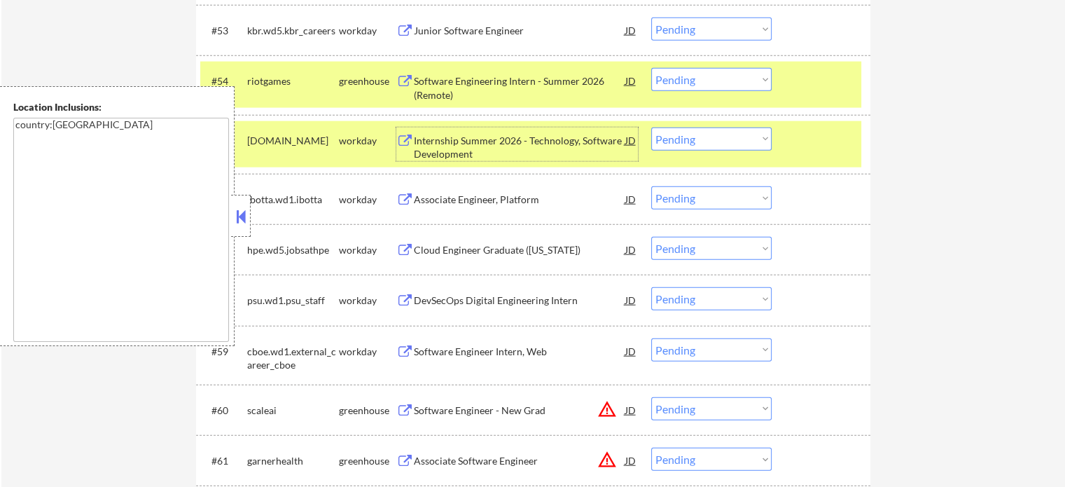
scroll to position [3572, 0]
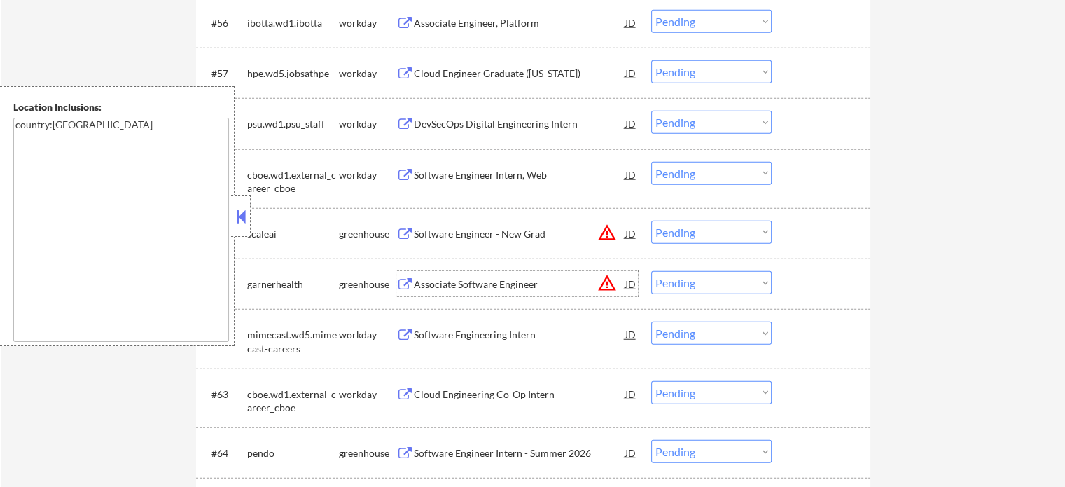
click at [478, 278] on div "Associate Software Engineer" at bounding box center [520, 284] width 212 height 14
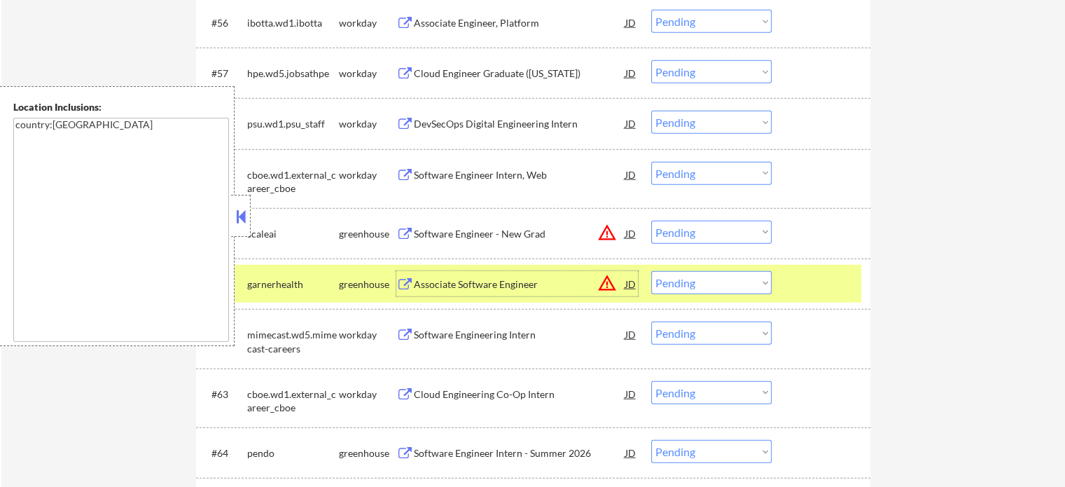
click at [815, 272] on div at bounding box center [823, 283] width 62 height 25
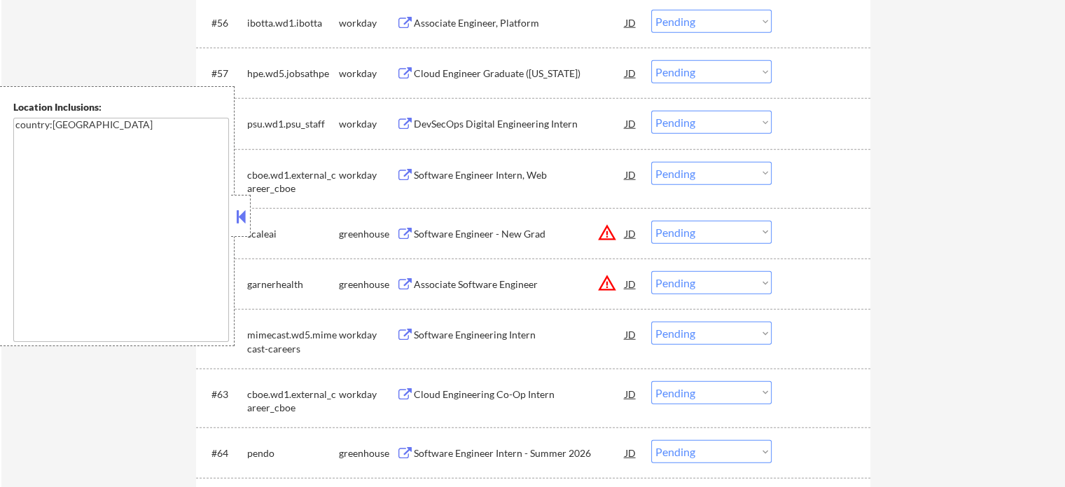
click at [427, 387] on div "Cloud Engineering Co-Op Intern" at bounding box center [520, 394] width 212 height 14
